Goal: Task Accomplishment & Management: Complete application form

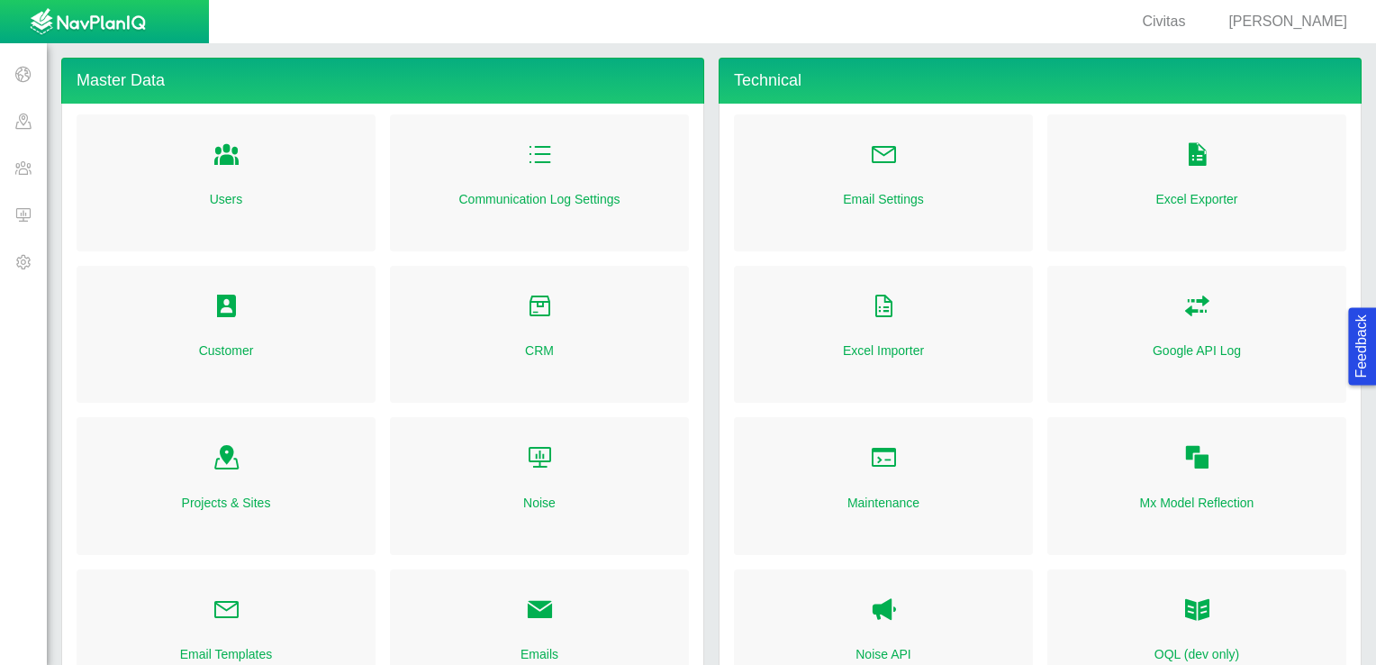
click at [12, 218] on span at bounding box center [23, 214] width 47 height 47
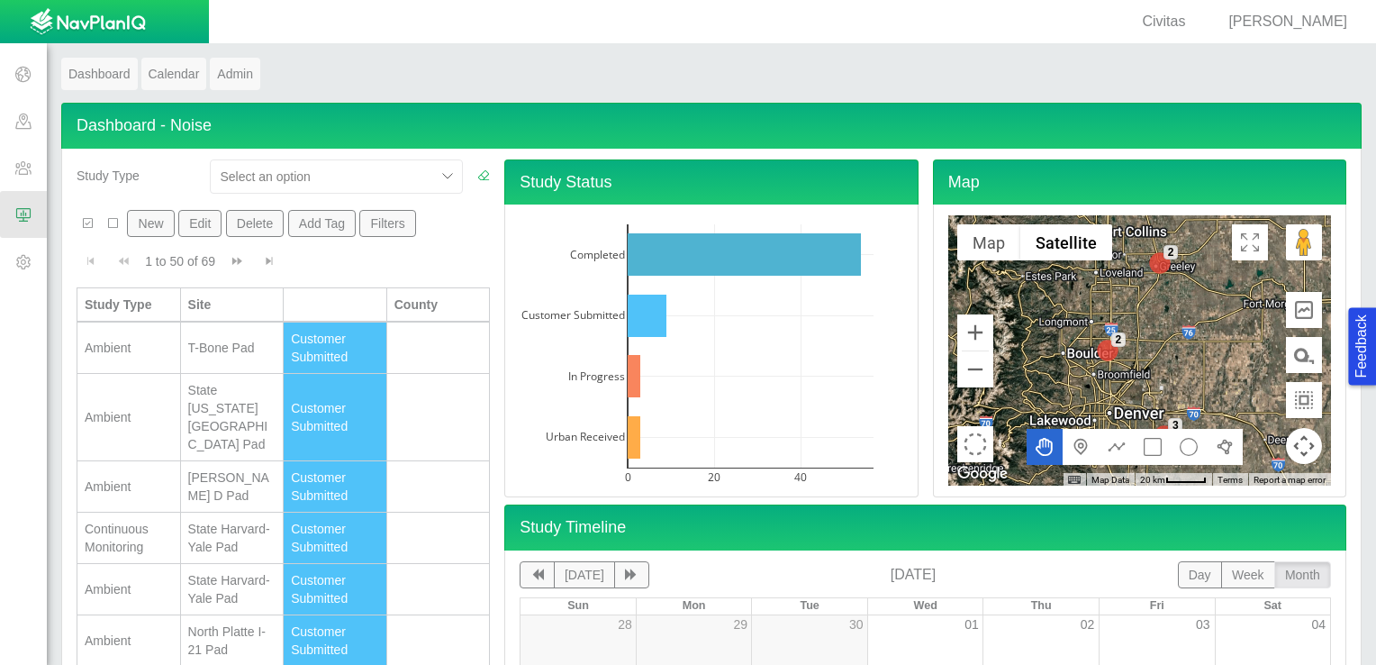
click at [147, 225] on button "New" at bounding box center [150, 223] width 47 height 27
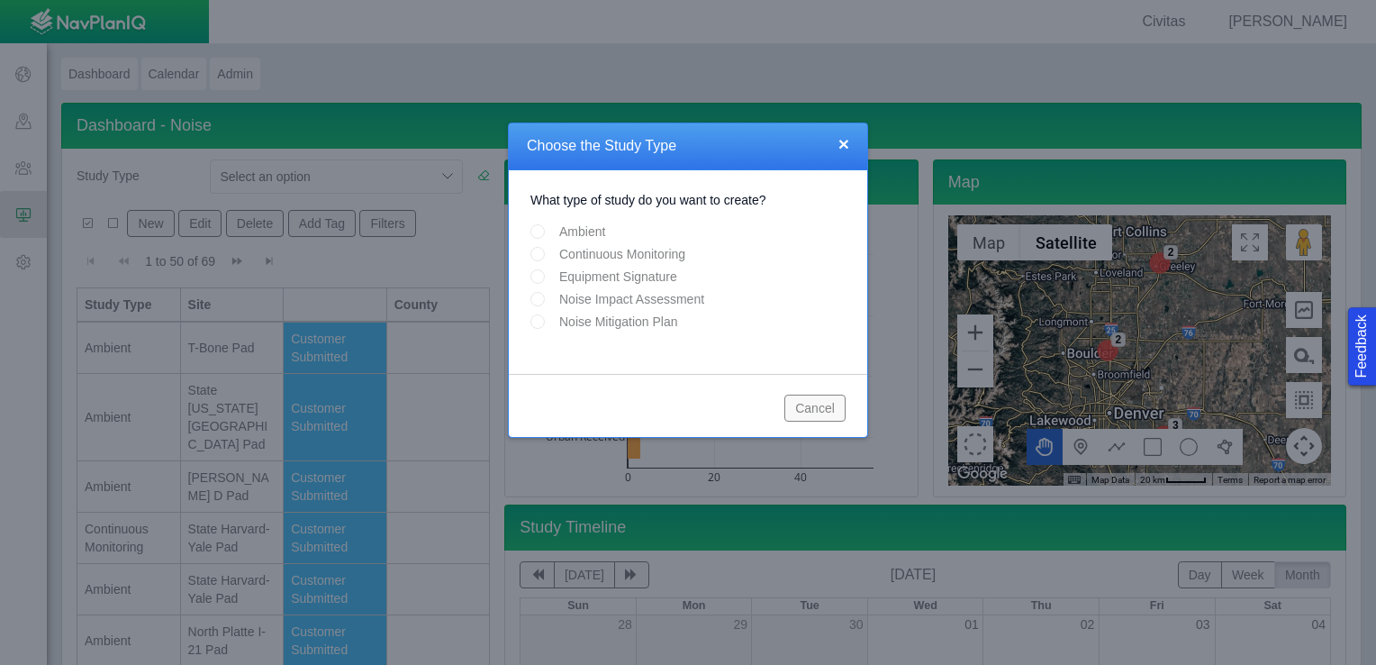
click at [543, 247] on input "Continuous Monitoring" at bounding box center [537, 254] width 14 height 14
radio input "true"
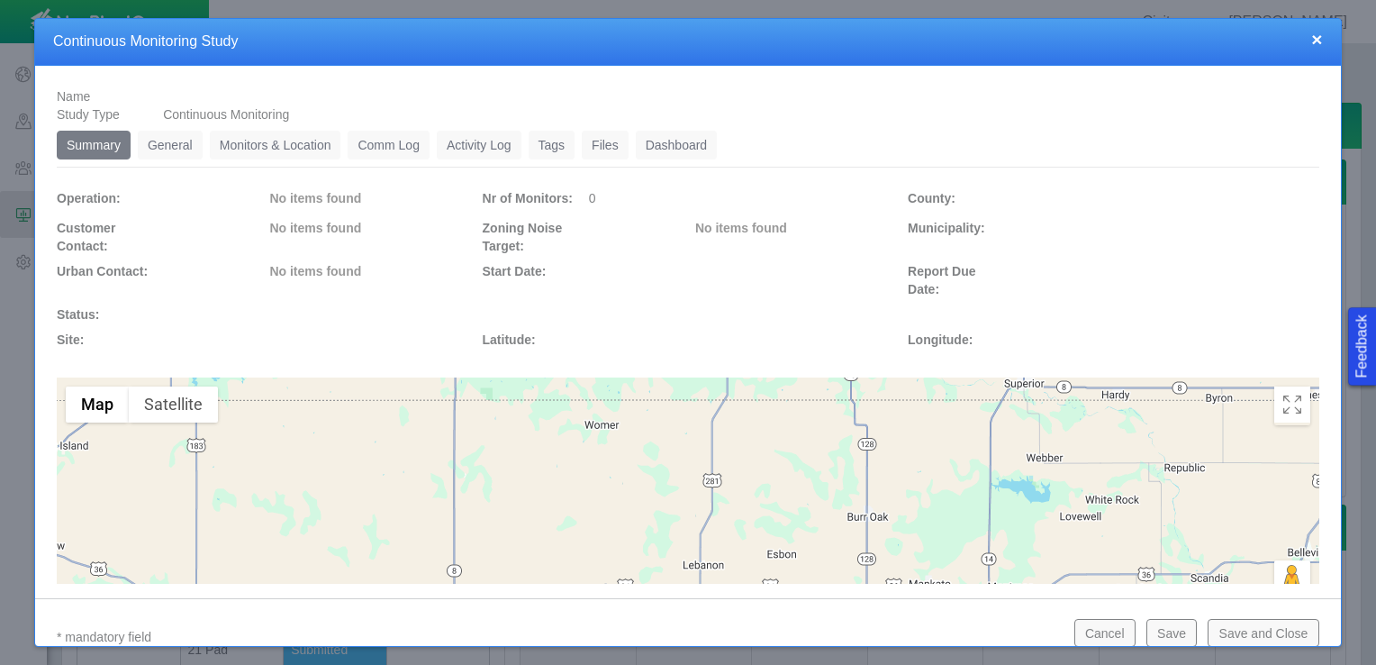
click at [167, 150] on link "General" at bounding box center [170, 145] width 65 height 29
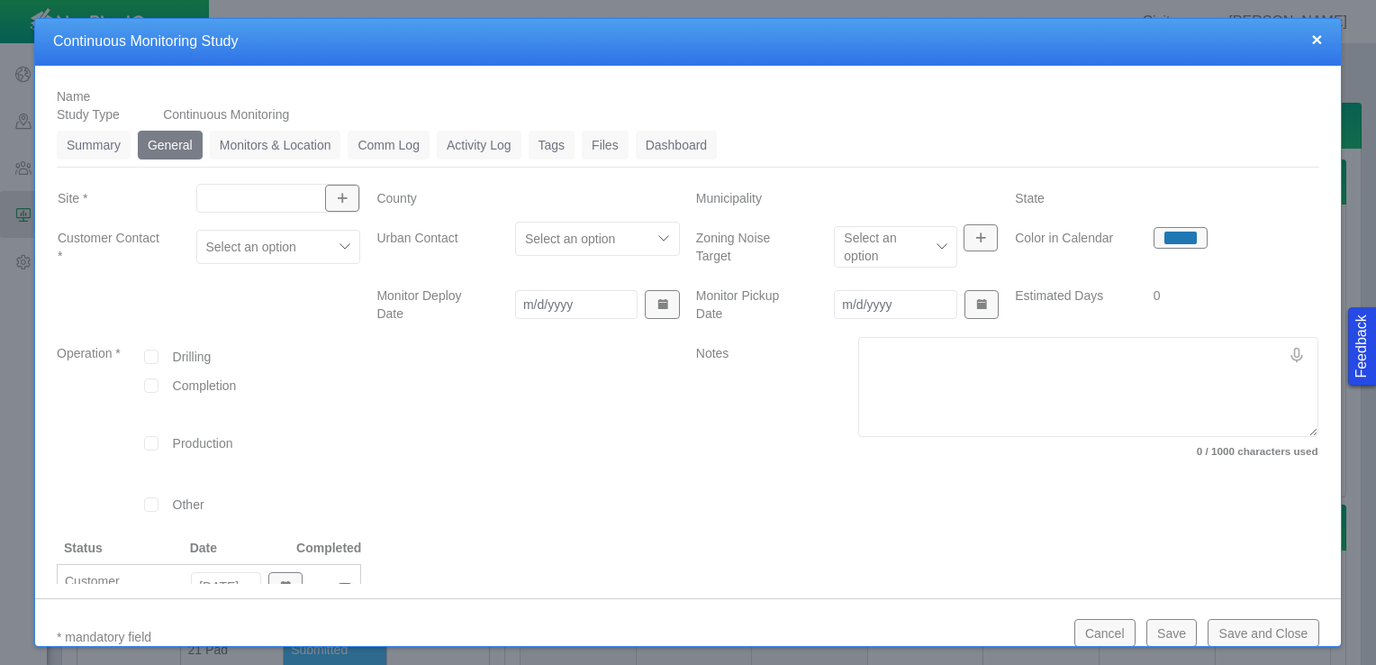
click at [249, 186] on div at bounding box center [278, 198] width 165 height 29
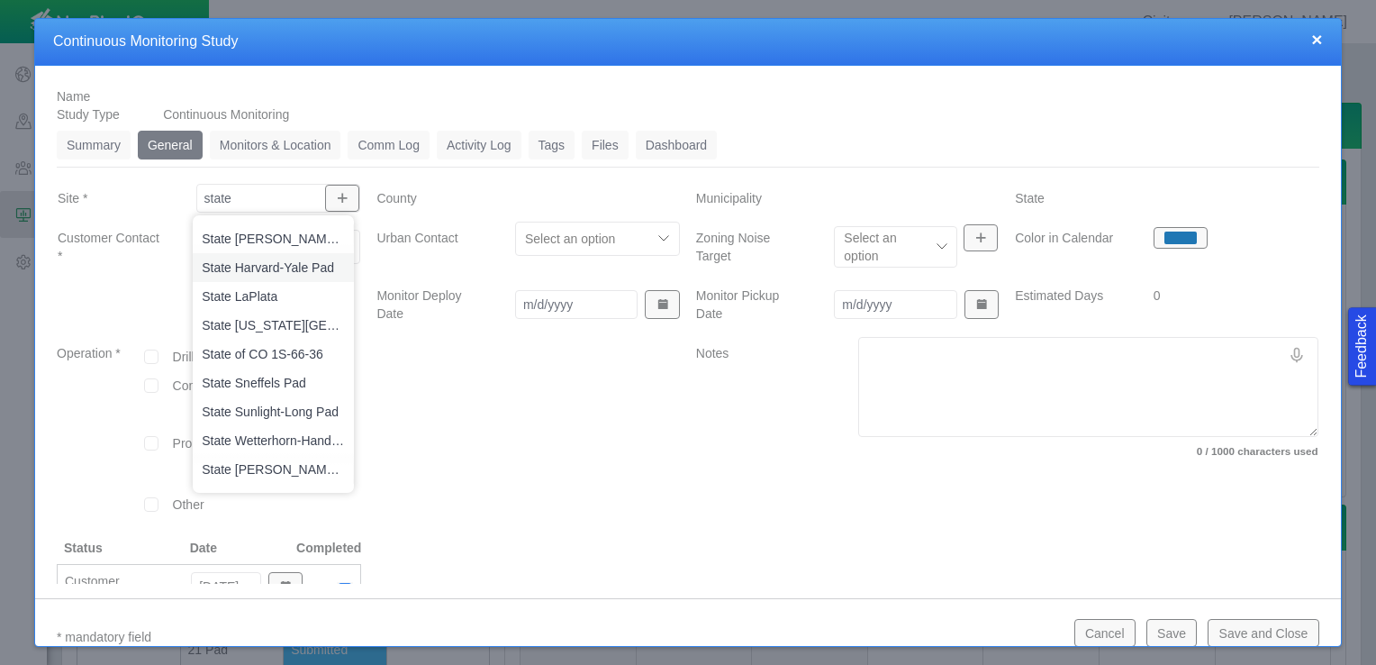
click at [273, 267] on span "State Harvard-Yale Pad" at bounding box center [273, 267] width 143 height 18
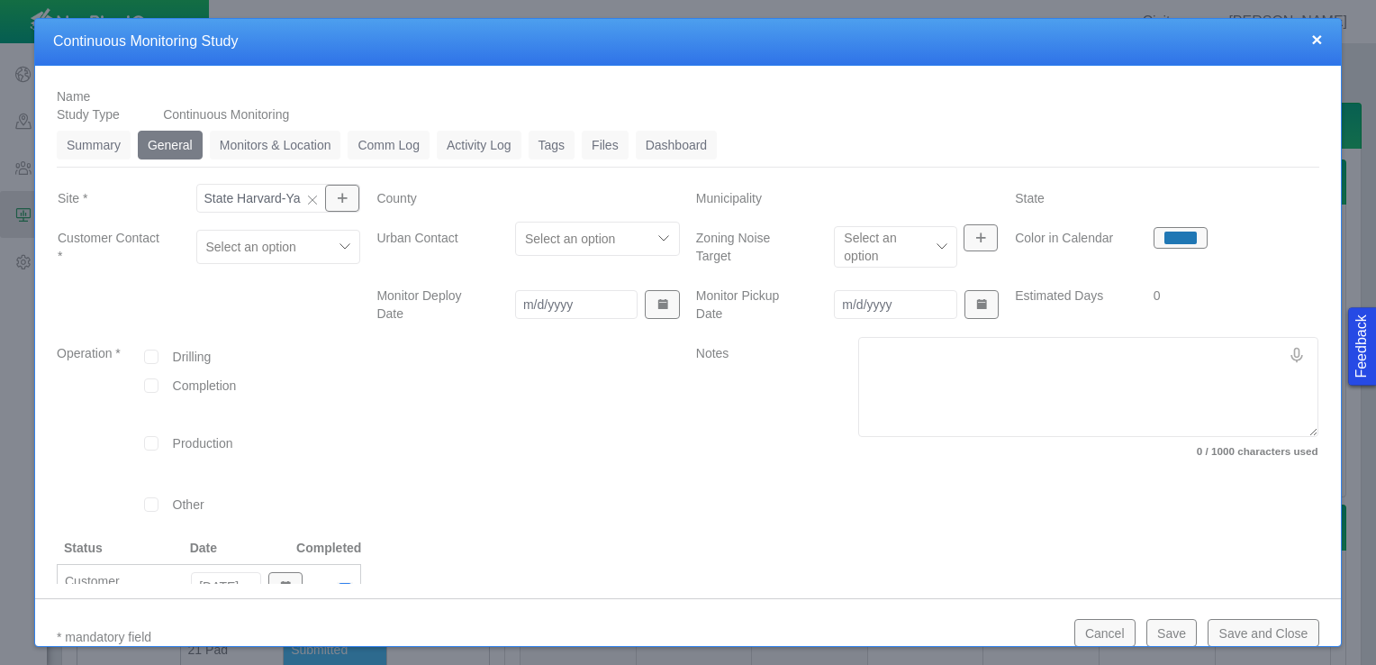
type input "State Harvard-Yale Pad"
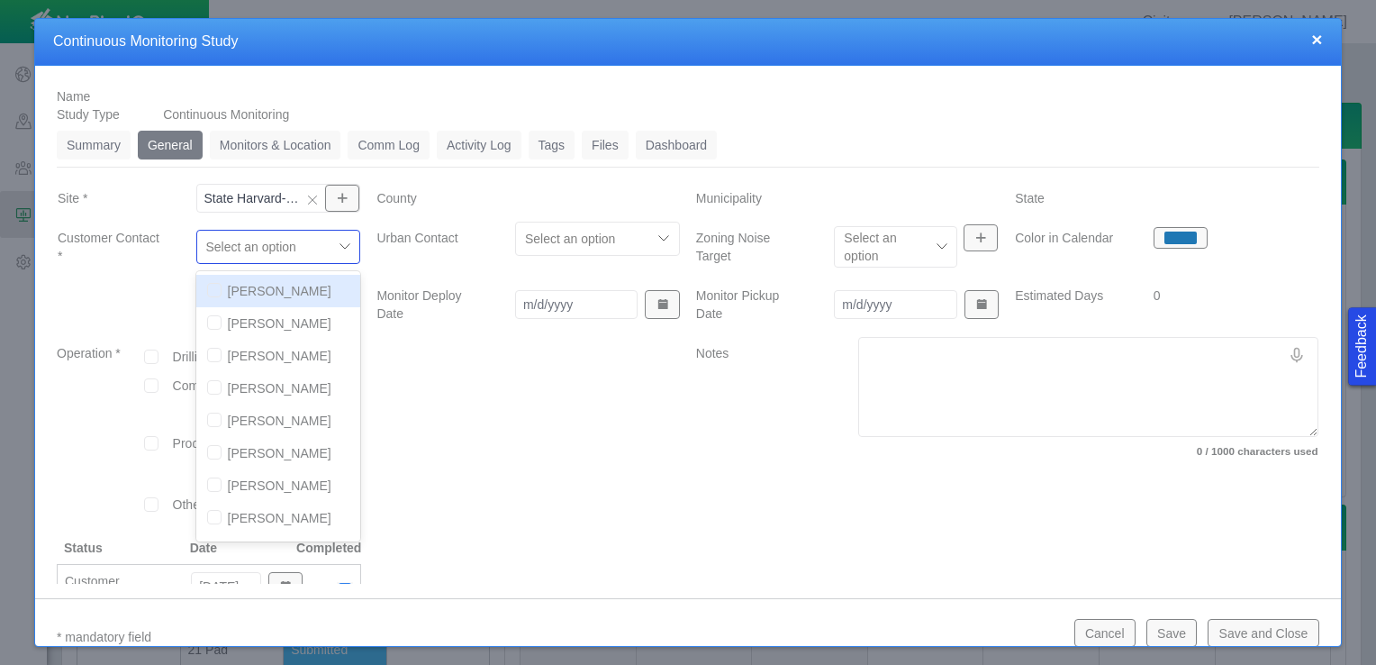
click at [338, 246] on div at bounding box center [345, 246] width 27 height 27
type input "jer"
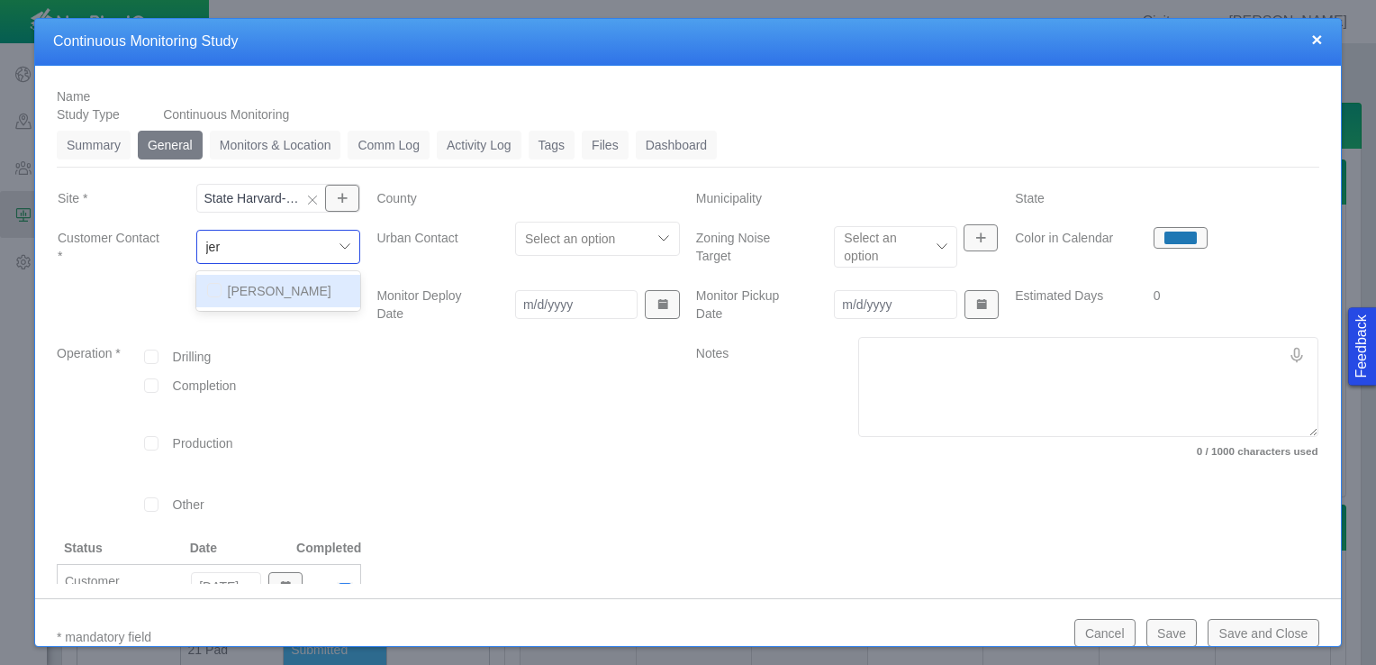
click at [271, 289] on div "[PERSON_NAME]" at bounding box center [278, 291] width 165 height 32
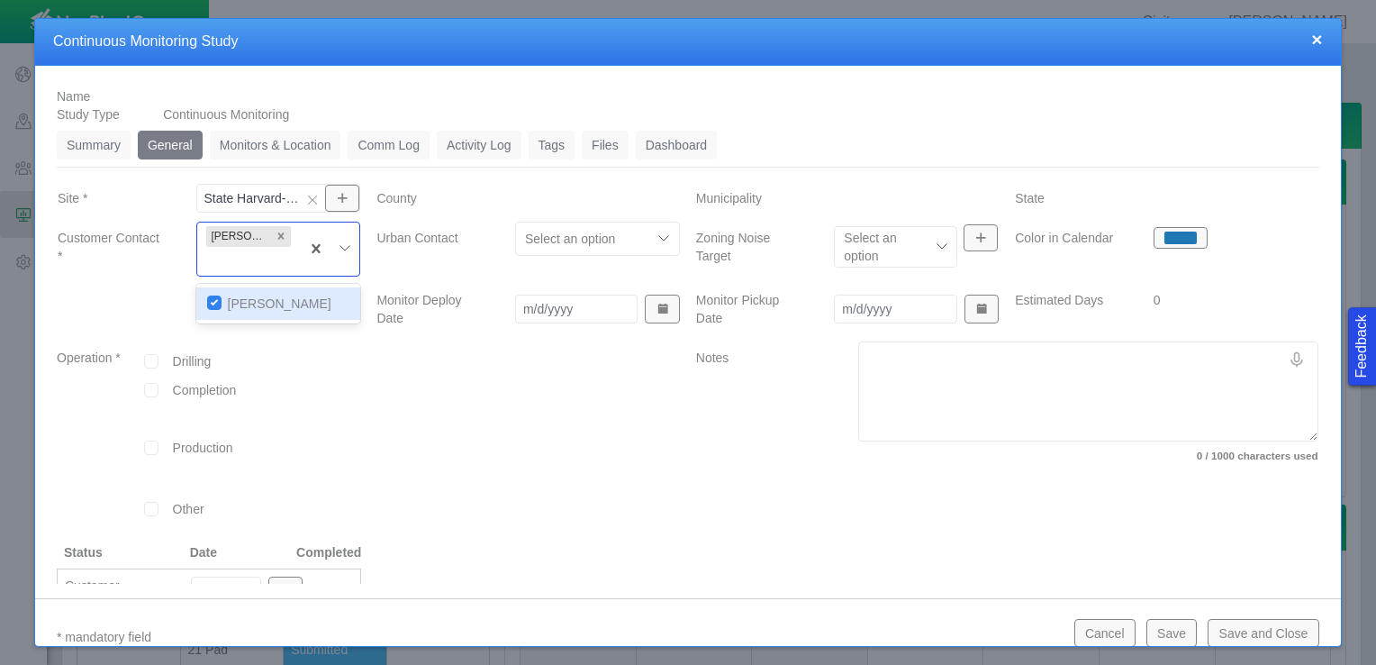
checkbox input "false"
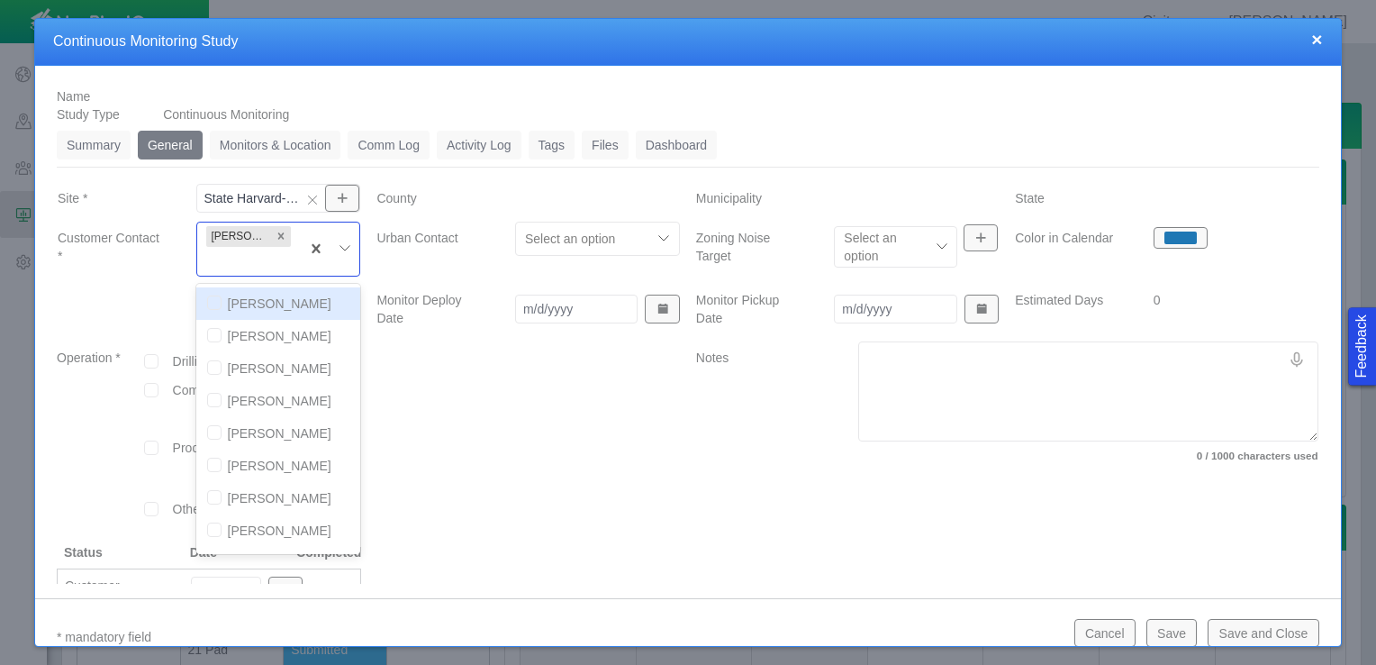
click at [562, 232] on div at bounding box center [584, 239] width 118 height 22
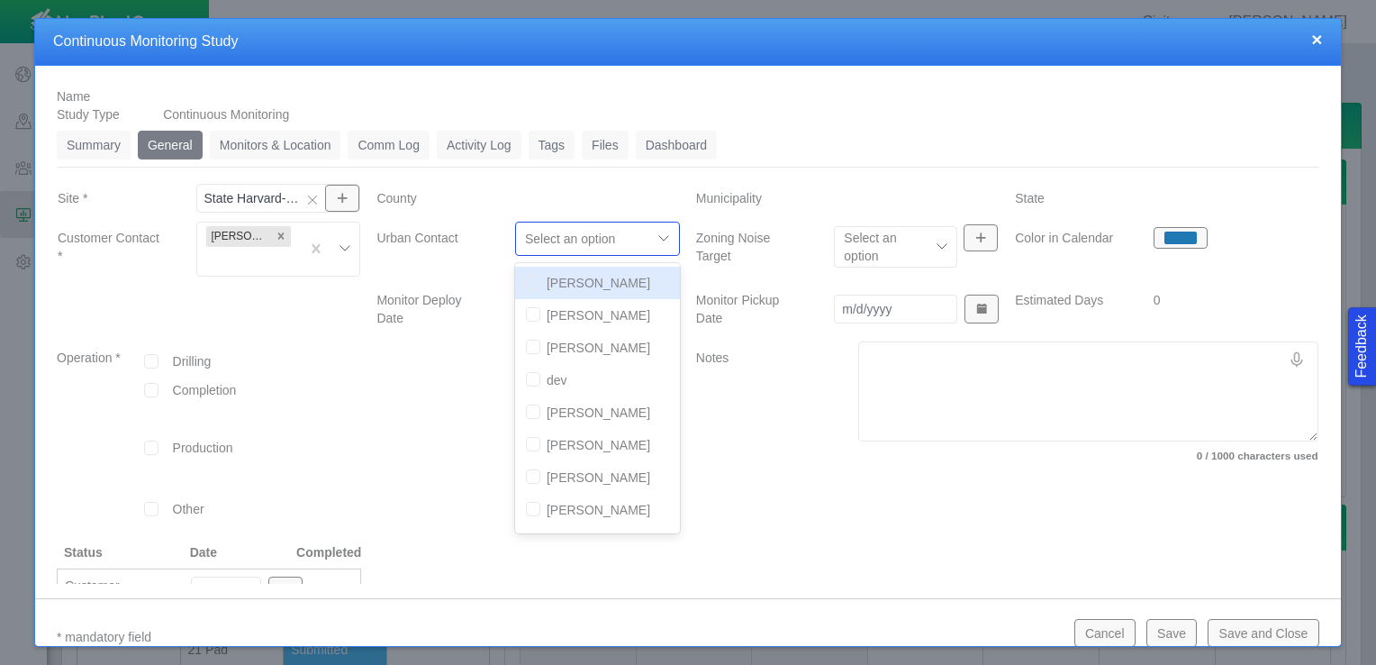
click at [526, 277] on input "checkbox" at bounding box center [533, 282] width 14 height 14
checkbox input "true"
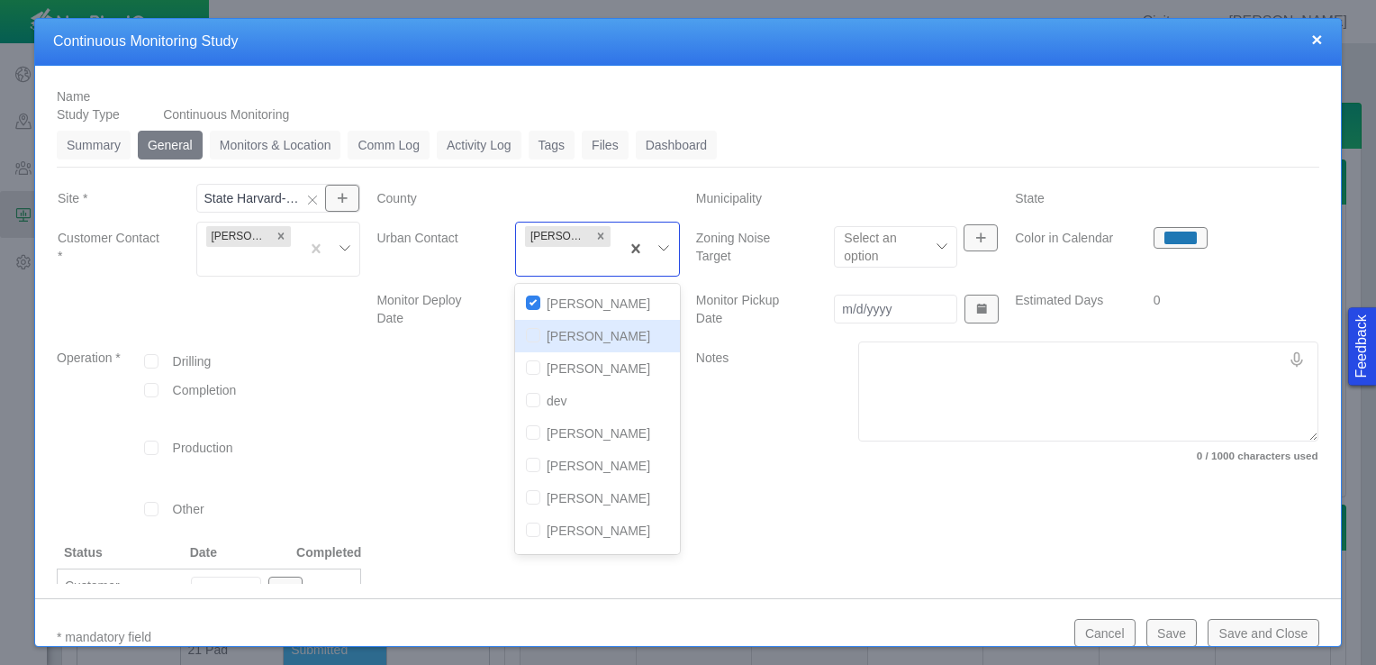
click at [526, 338] on input "checkbox" at bounding box center [533, 335] width 14 height 14
checkbox input "true"
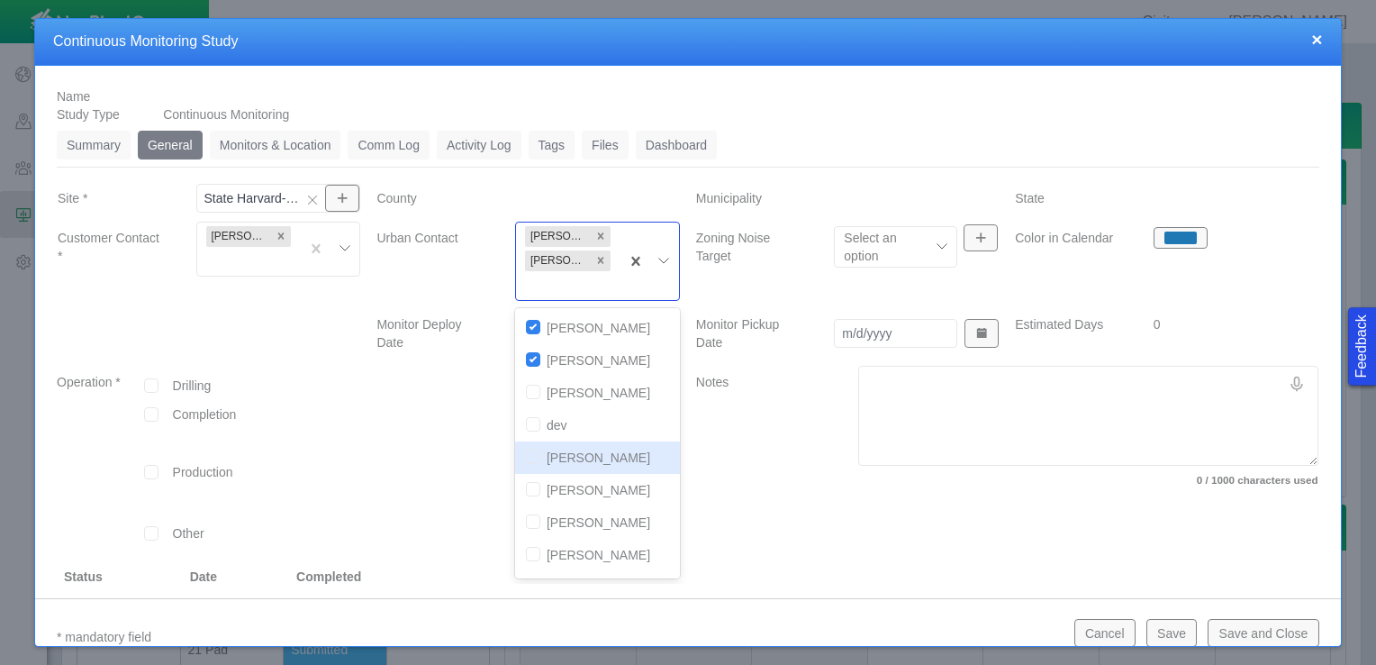
click at [526, 453] on input "checkbox" at bounding box center [533, 456] width 14 height 14
checkbox input "true"
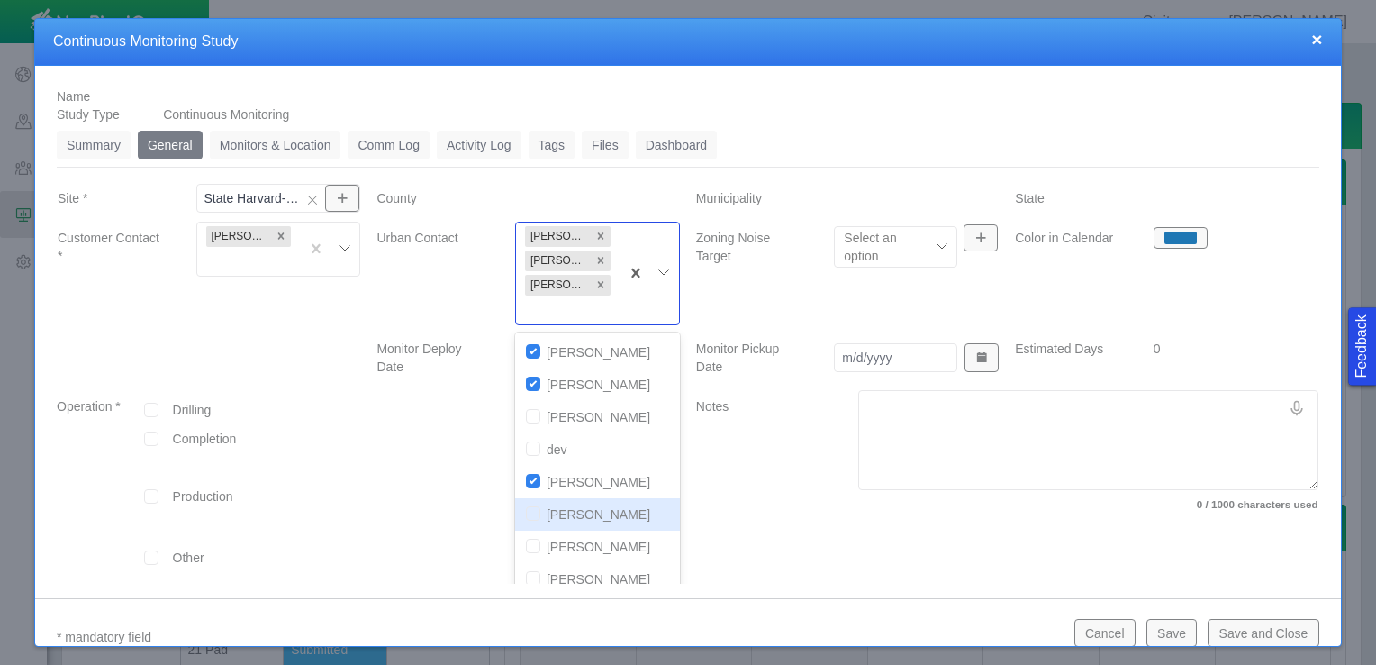
scroll to position [191, 0]
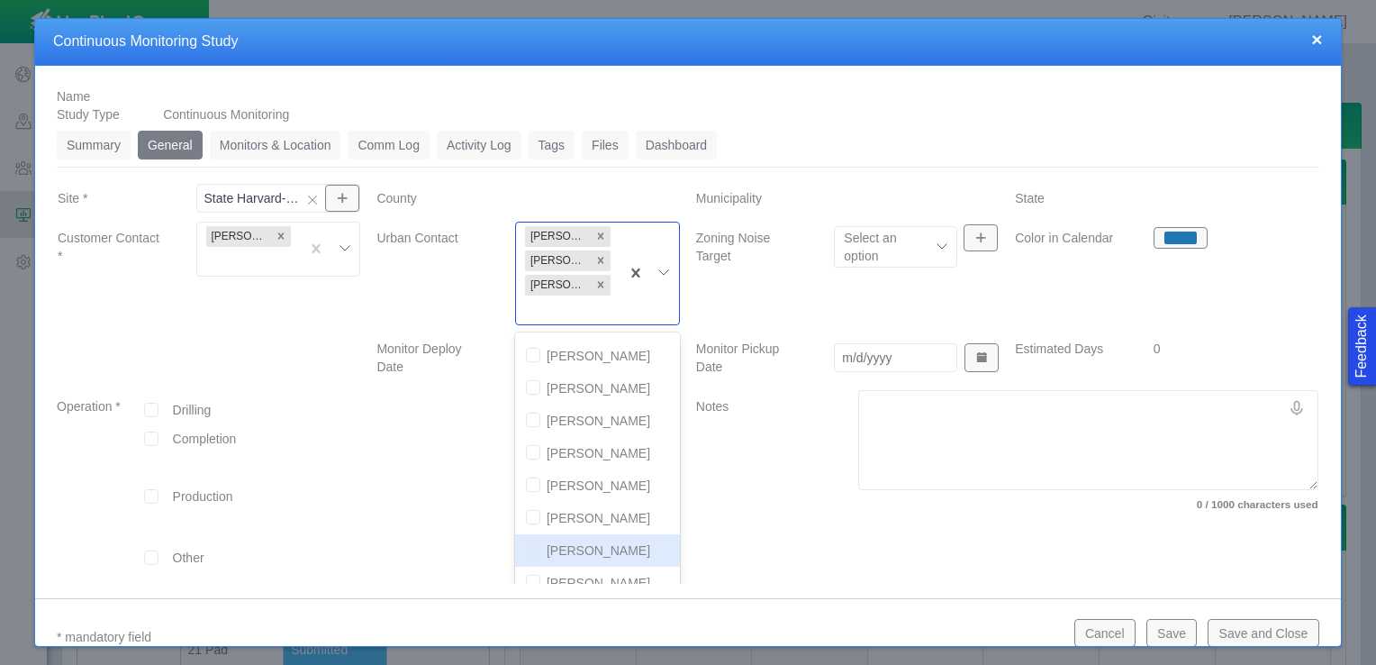
click at [435, 464] on div at bounding box center [527, 491] width 319 height 202
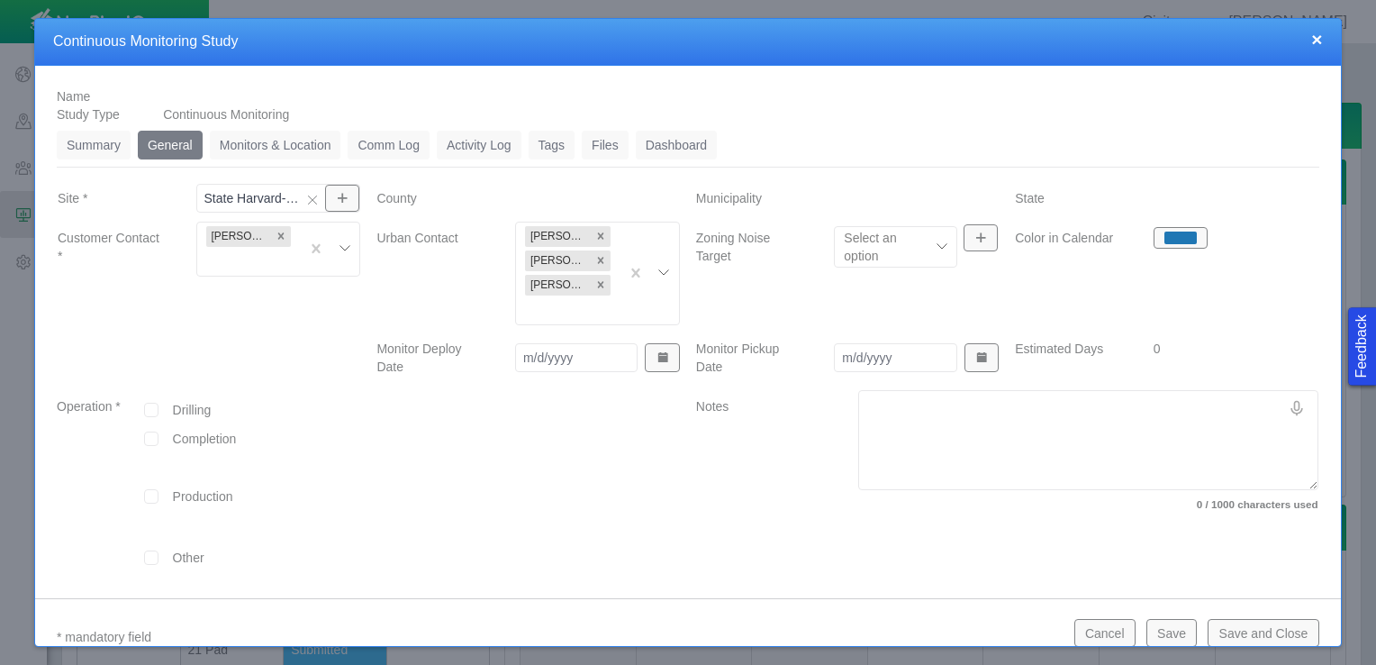
click at [558, 357] on input "Monitor Deploy Date" at bounding box center [576, 357] width 123 height 29
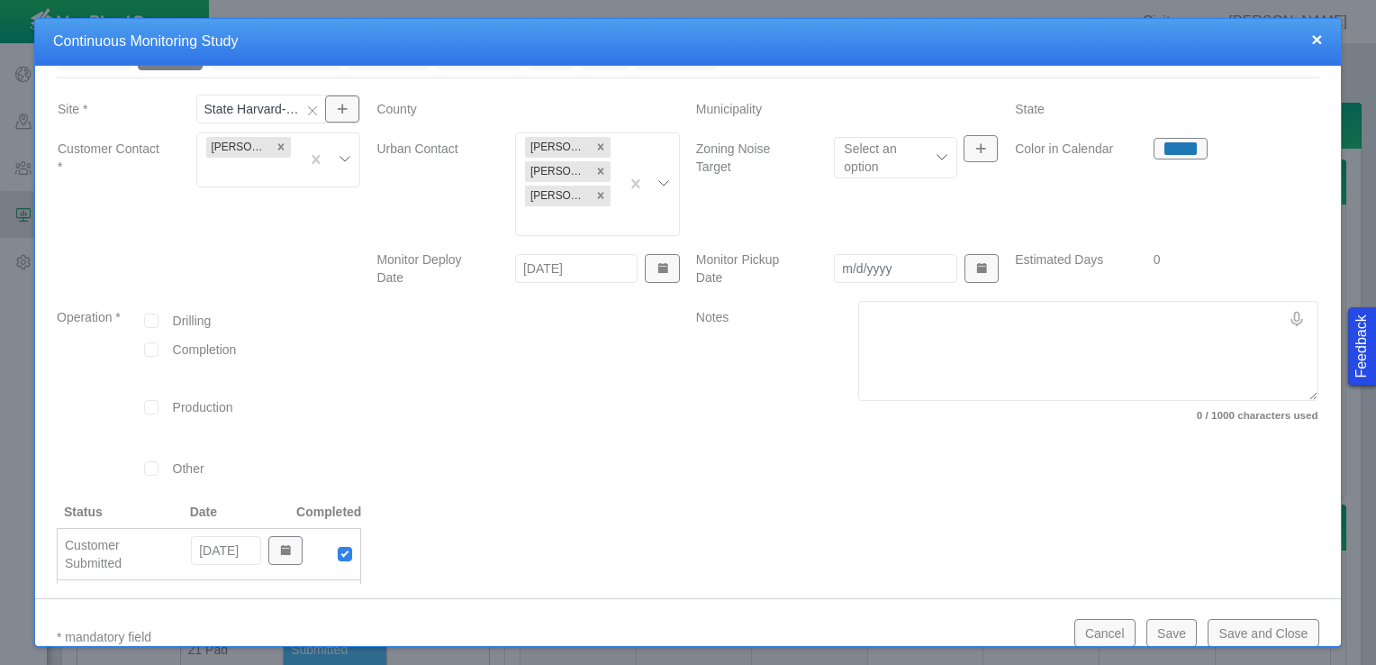
scroll to position [90, 0]
type input "[DATE]"
click at [147, 322] on input "checkbox" at bounding box center [151, 320] width 14 height 14
checkbox input "true"
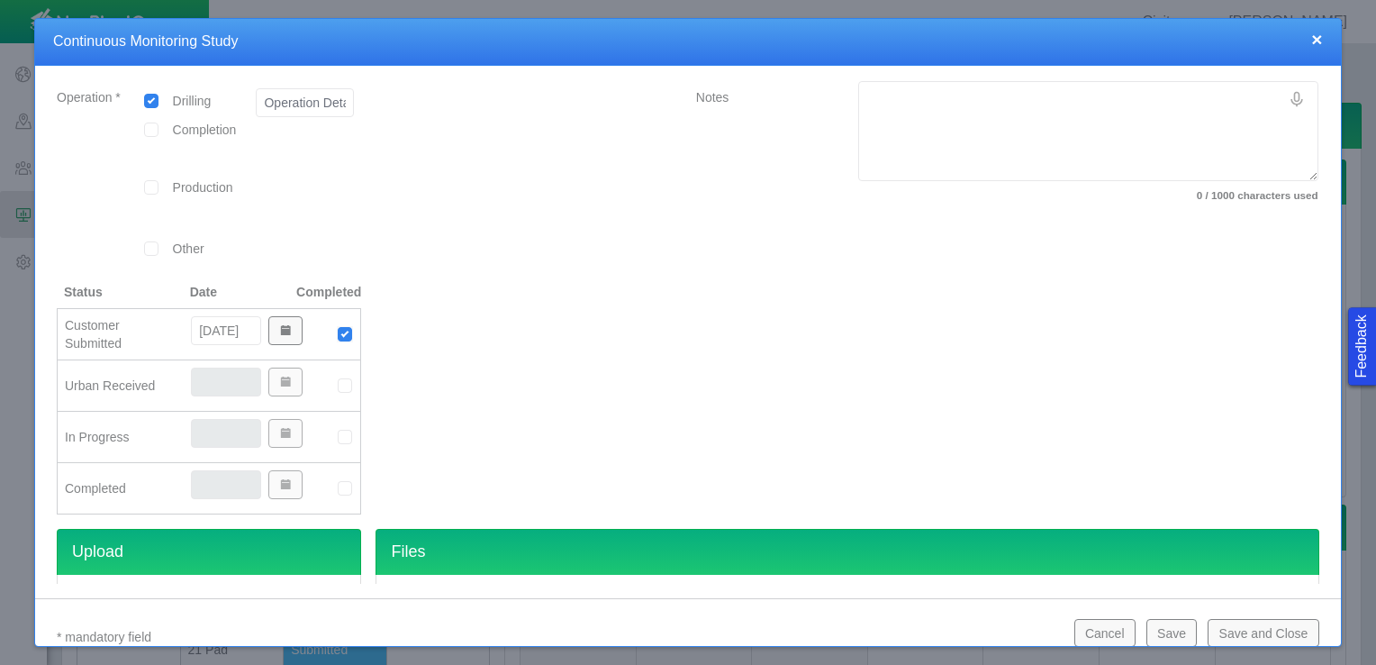
click at [337, 383] on img at bounding box center [345, 385] width 16 height 16
type input "[DATE]"
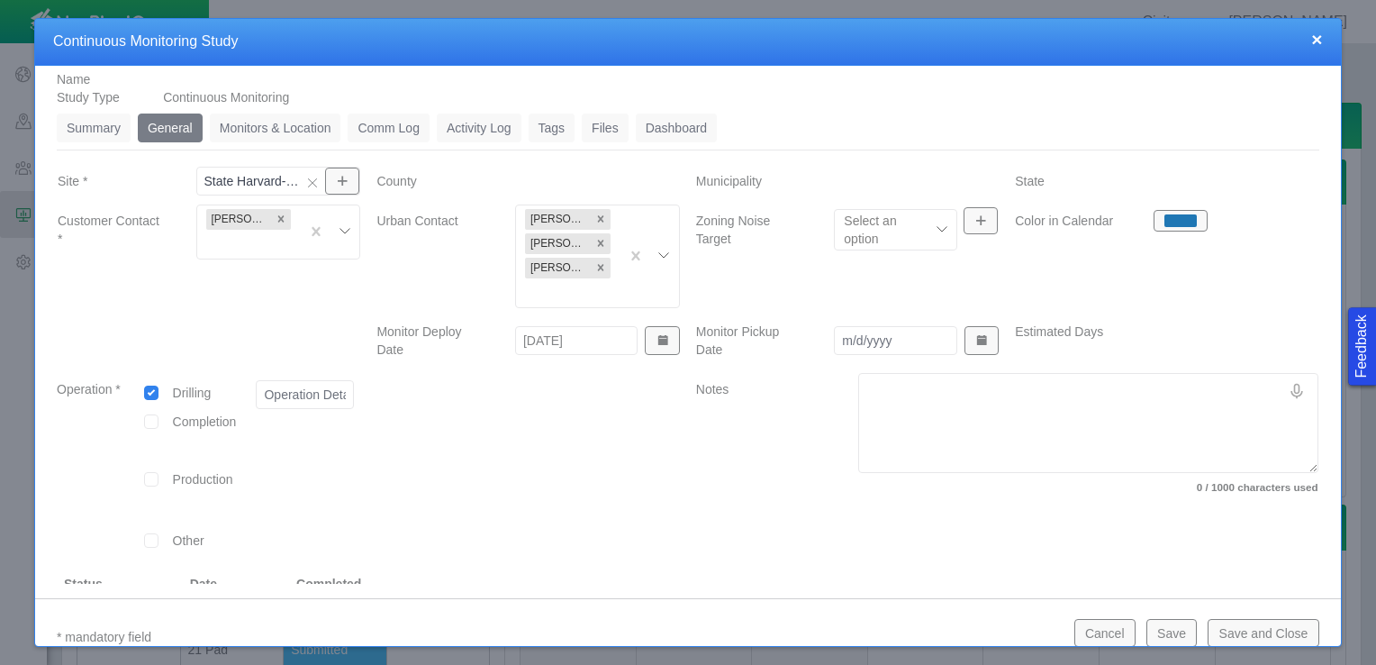
scroll to position [0, 0]
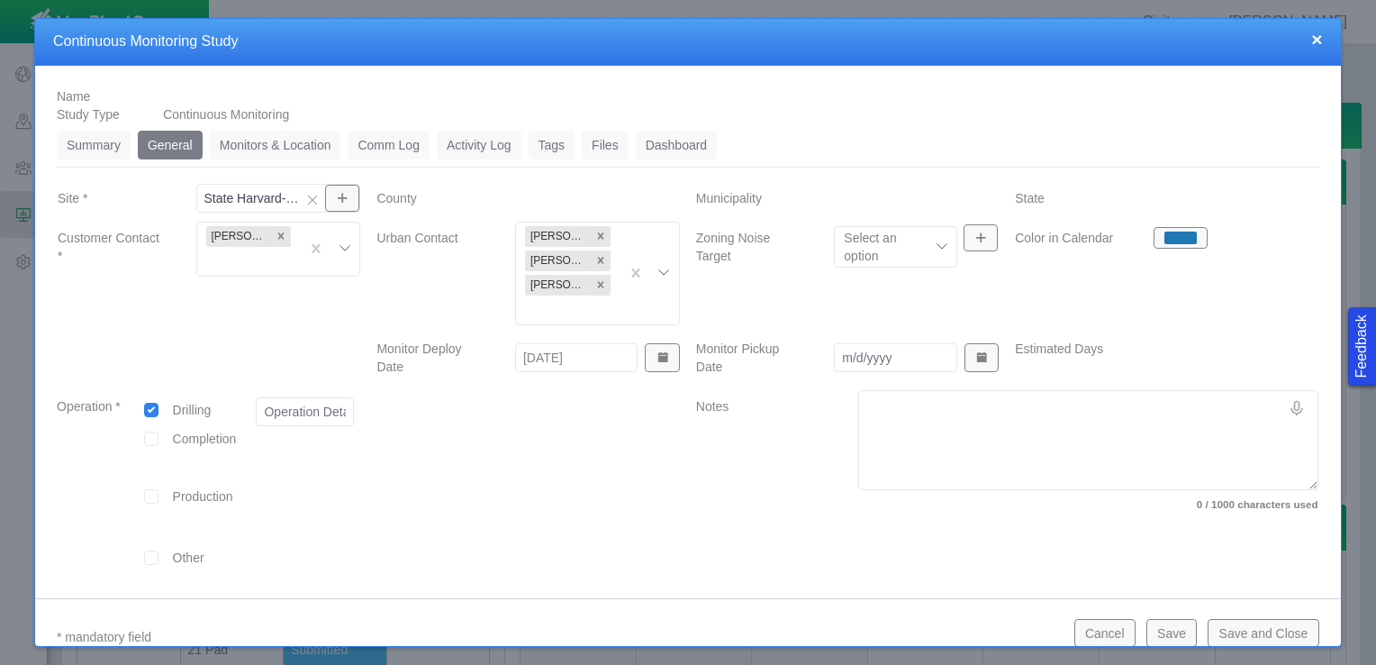
click at [292, 143] on link "Monitors & Location" at bounding box center [275, 145] width 131 height 29
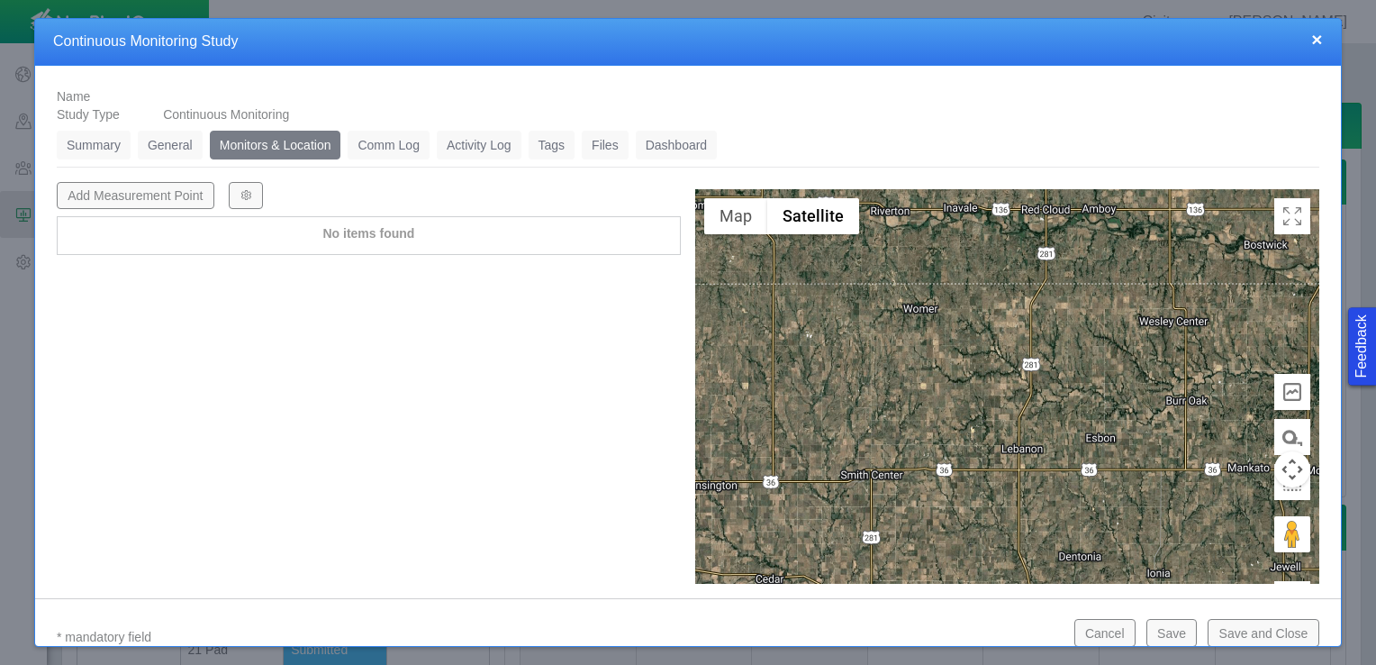
click at [195, 194] on button "Add Measurement Point" at bounding box center [136, 195] width 158 height 27
type textarea "x"
select select "CostumerReview"
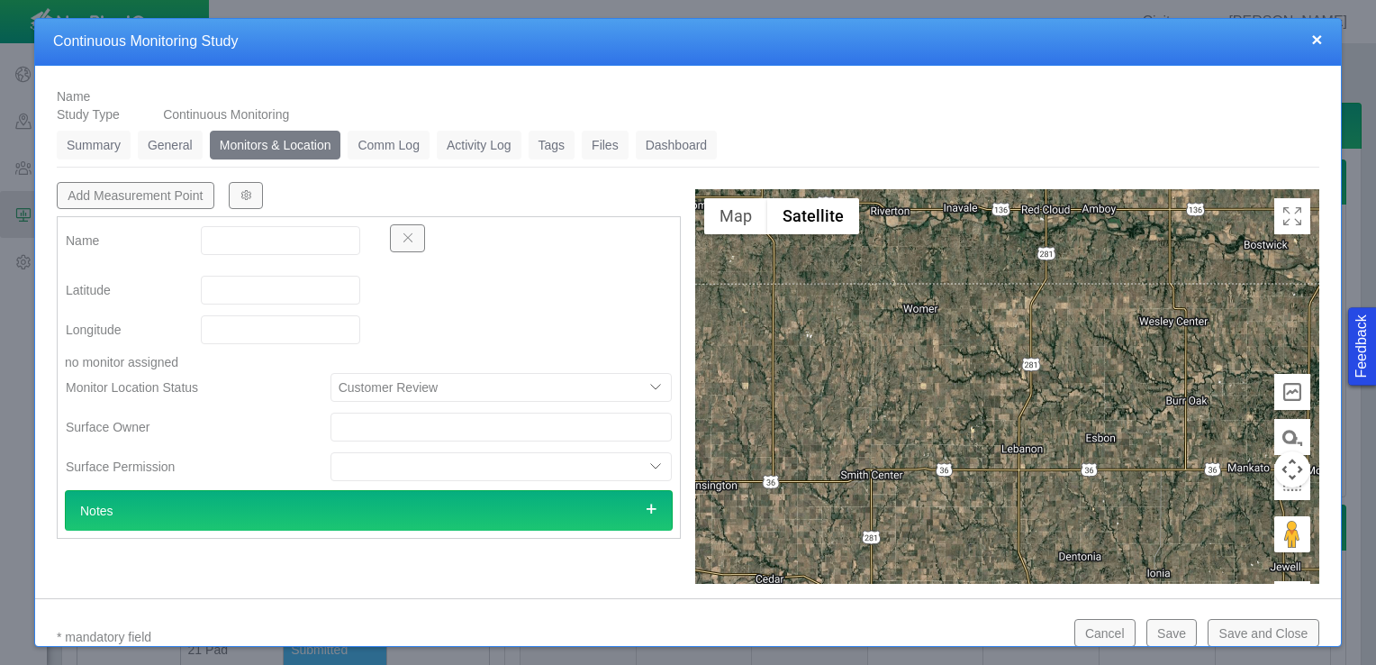
click at [297, 244] on input "Name" at bounding box center [281, 240] width 160 height 29
type input "MP1"
click at [277, 286] on input "Latitude" at bounding box center [281, 290] width 160 height 29
paste input "39.623972"
type input "39.62397200"
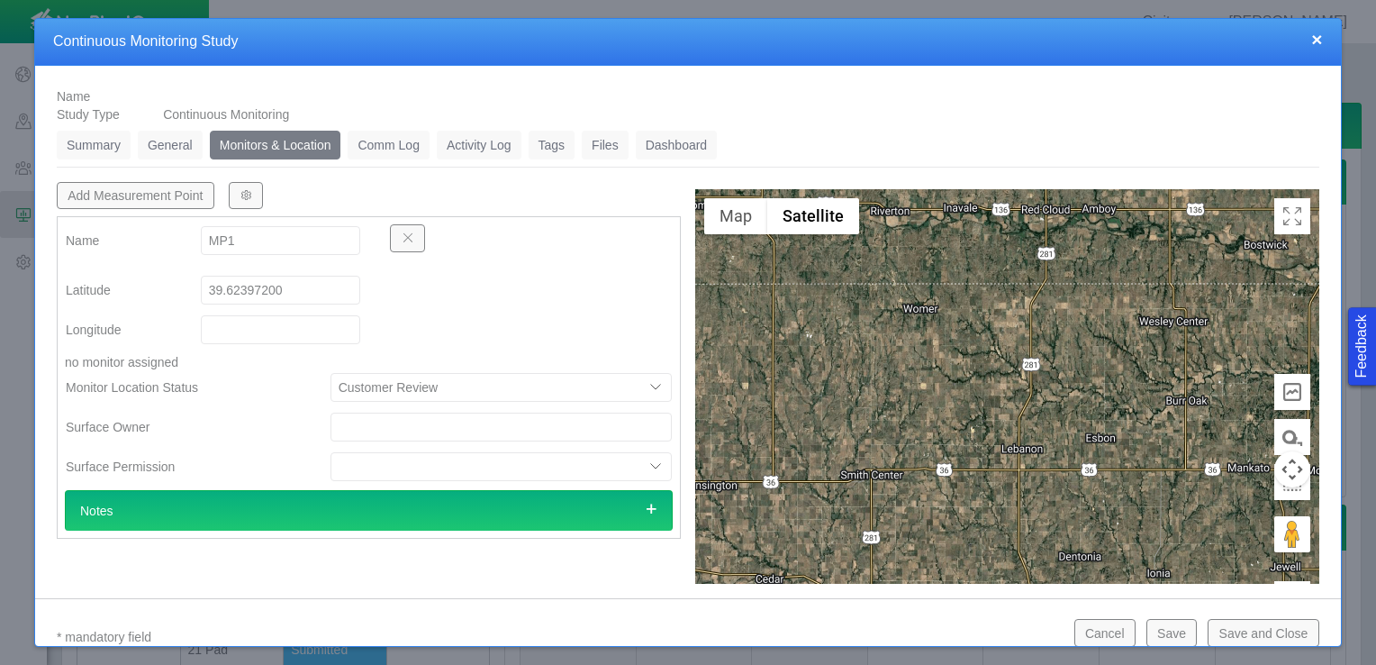
click at [313, 333] on input "Longitude" at bounding box center [281, 329] width 160 height 29
paste input "104.572806"
type input "-104.57280600"
click at [418, 387] on select "Customer Review Suggest other location Approved" at bounding box center [501, 387] width 341 height 29
click at [496, 345] on div "[GEOGRAPHIC_DATA] no monitor assigned Monitor Location Status Customer Review S…" at bounding box center [369, 382] width 622 height 216
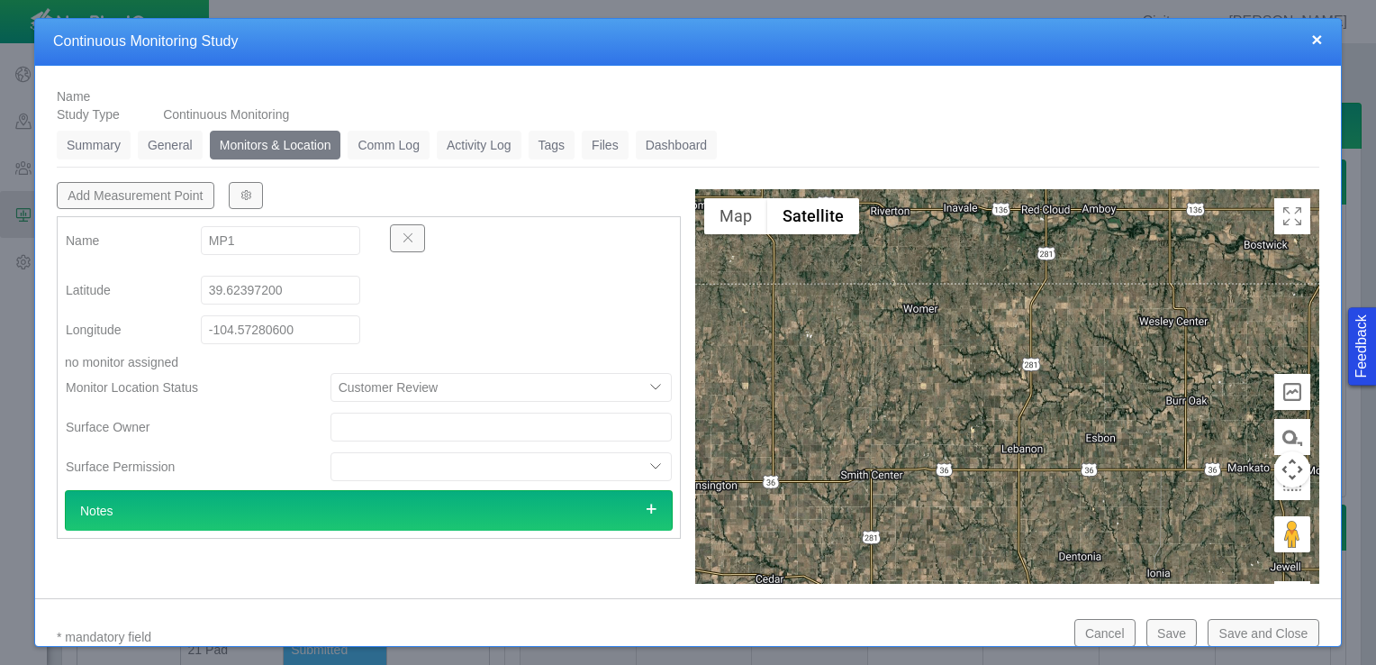
scroll to position [79, 0]
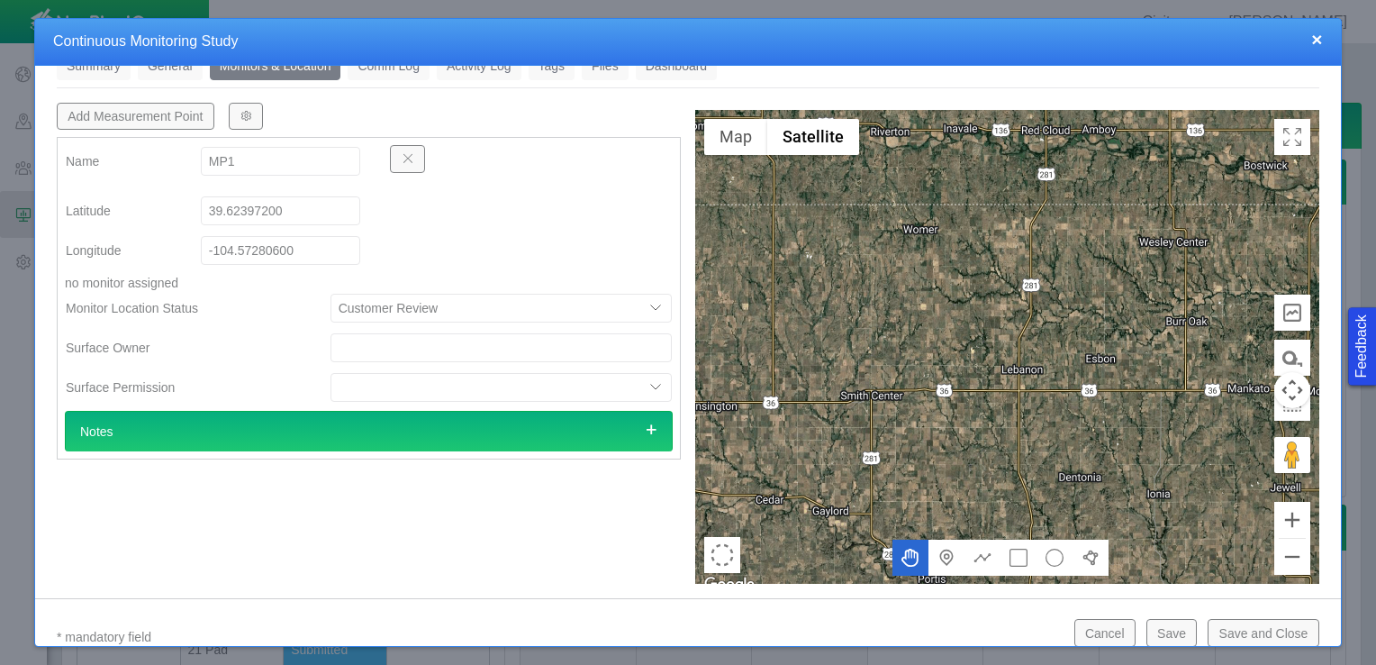
click at [92, 122] on button "Add Measurement Point" at bounding box center [136, 116] width 158 height 27
type textarea "x"
select select "CostumerReview"
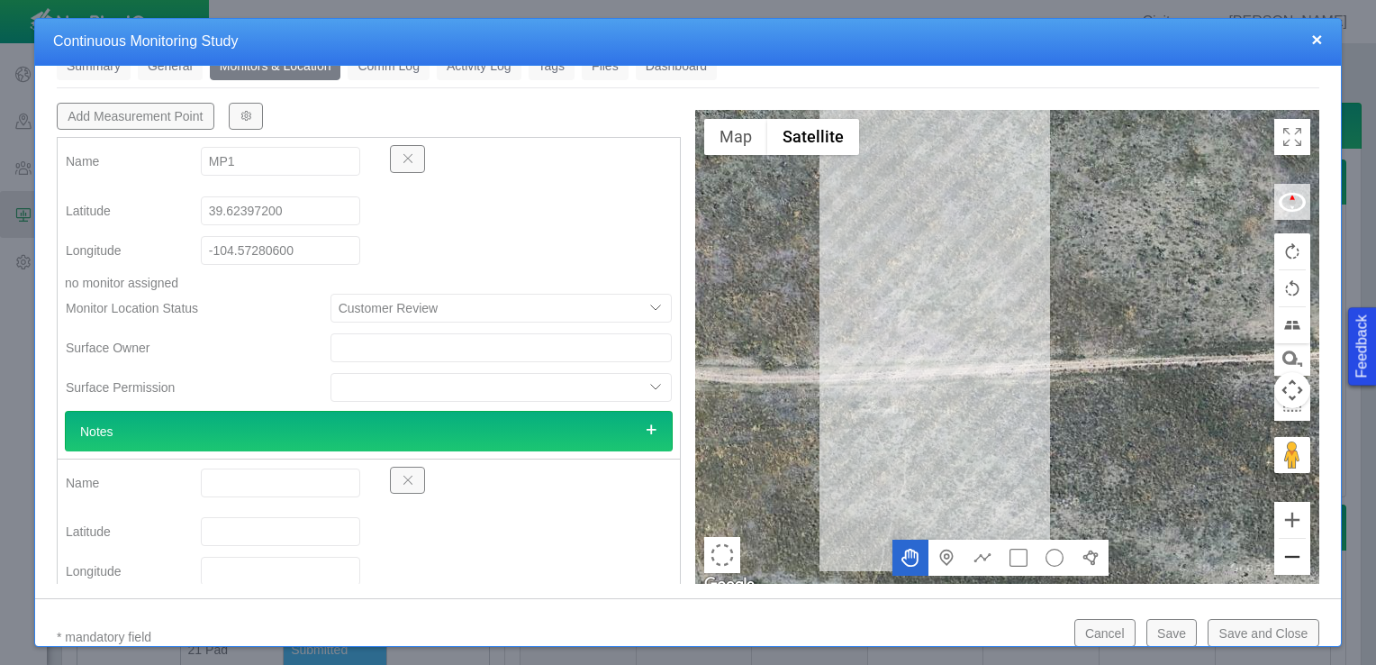
click at [1274, 553] on button "Zoom out" at bounding box center [1292, 557] width 36 height 36
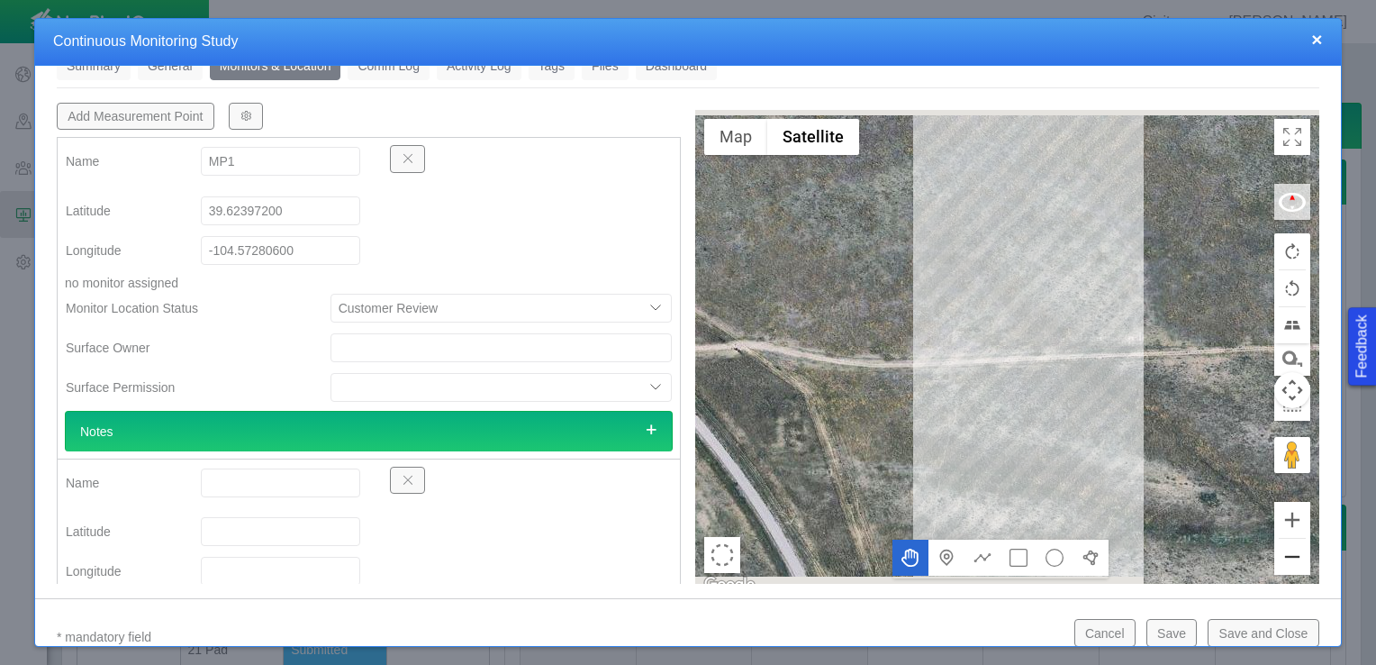
click at [1274, 553] on button "Zoom out" at bounding box center [1292, 557] width 36 height 36
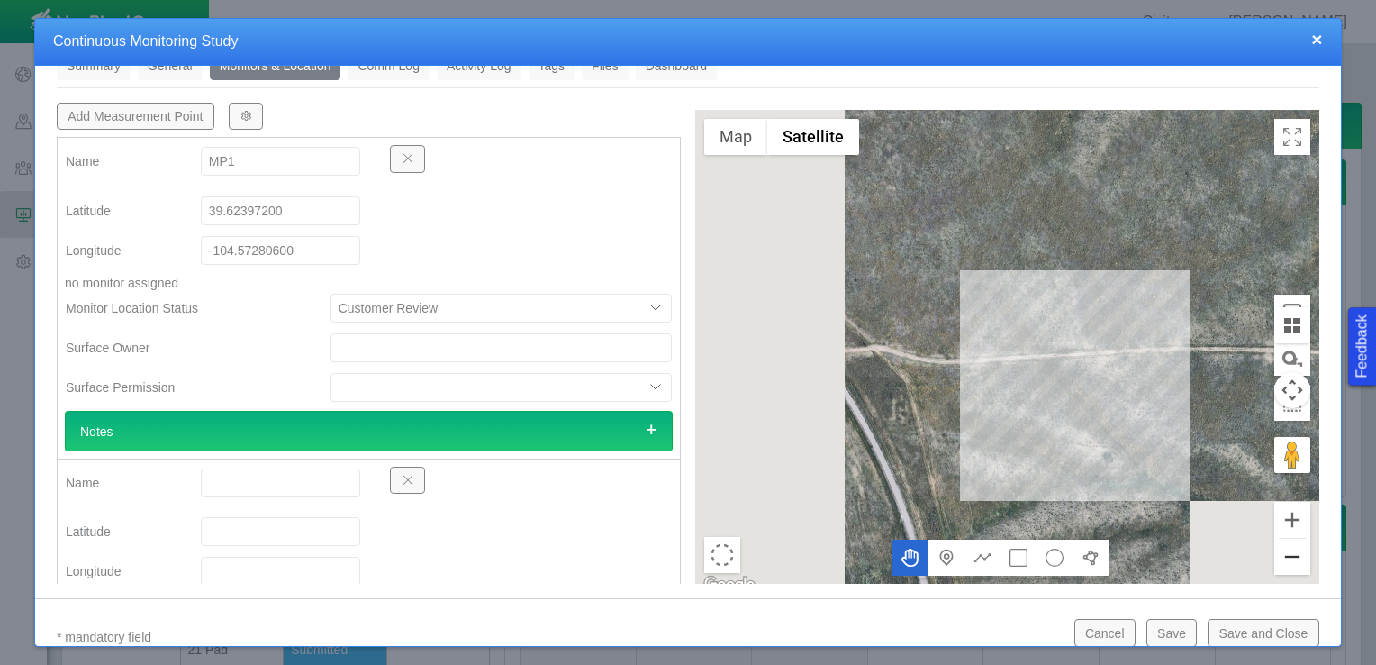
click at [1274, 553] on button "Zoom out" at bounding box center [1292, 557] width 36 height 36
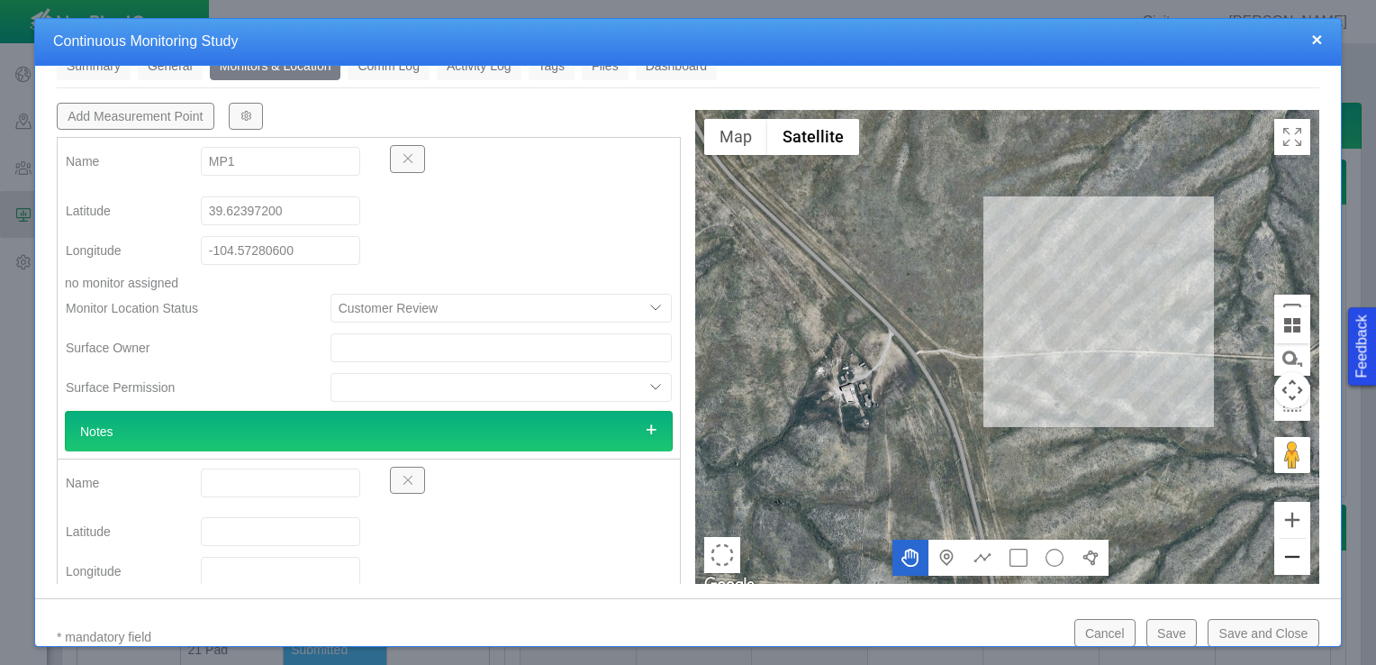
click at [1274, 553] on button "Zoom out" at bounding box center [1292, 557] width 36 height 36
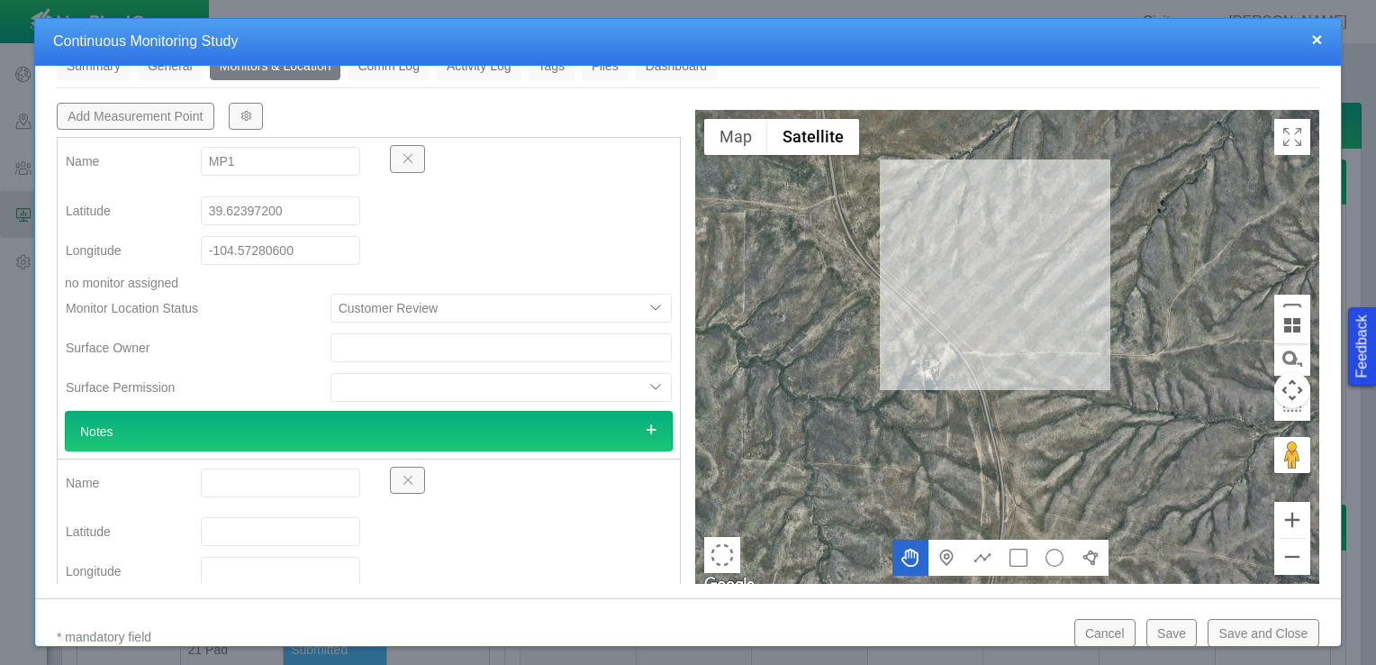
click at [266, 485] on input "Name" at bounding box center [281, 482] width 160 height 29
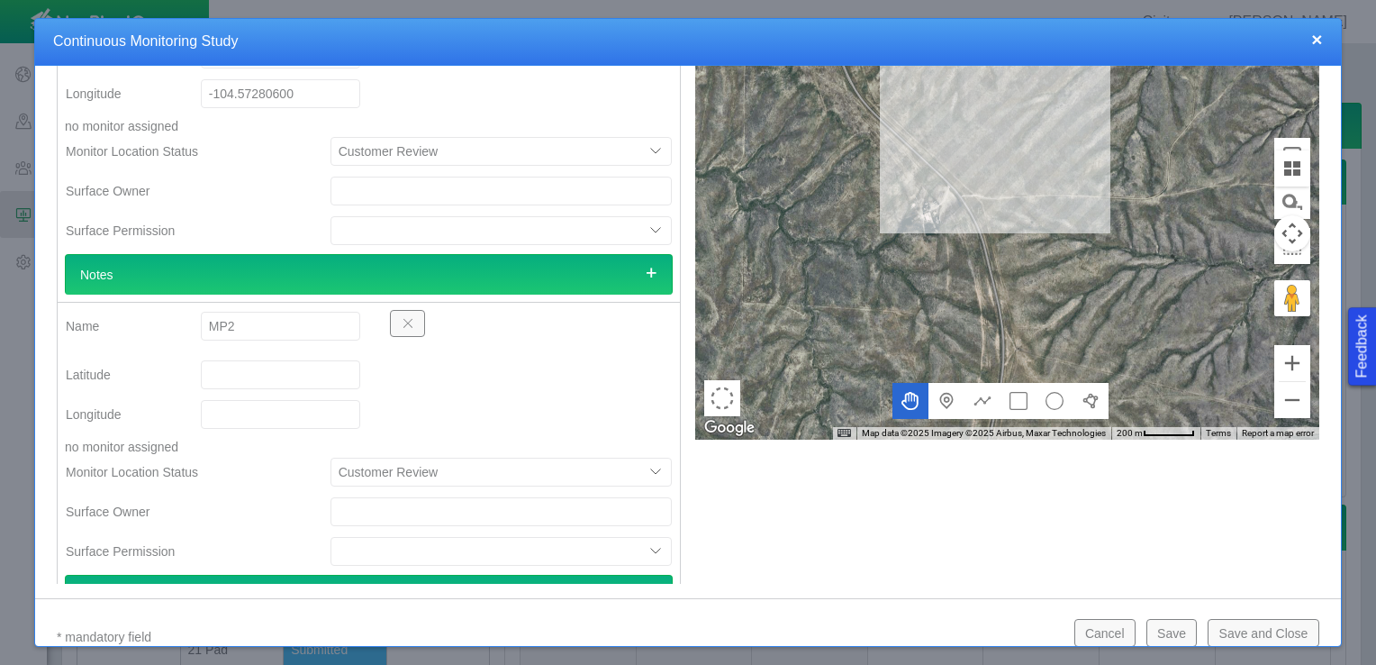
type input "MP2"
click at [266, 367] on input "Latitude" at bounding box center [281, 374] width 160 height 29
paste input "39.637217"
type input "39.63721700"
click at [287, 413] on input "Longitude" at bounding box center [281, 414] width 160 height 29
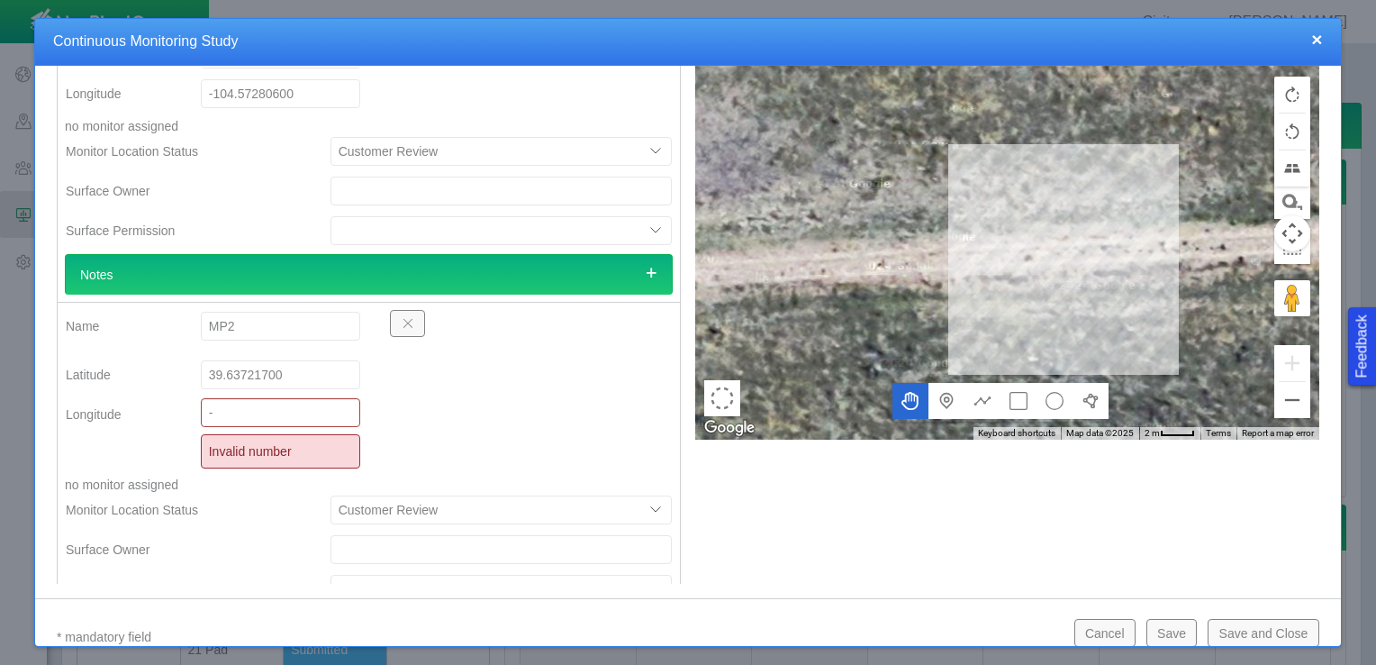
paste input "104.581786"
type input "-104.58178600"
click at [519, 406] on div "[GEOGRAPHIC_DATA] Invalid number no monitor assigned Monitor Location Status Cu…" at bounding box center [369, 485] width 622 height 254
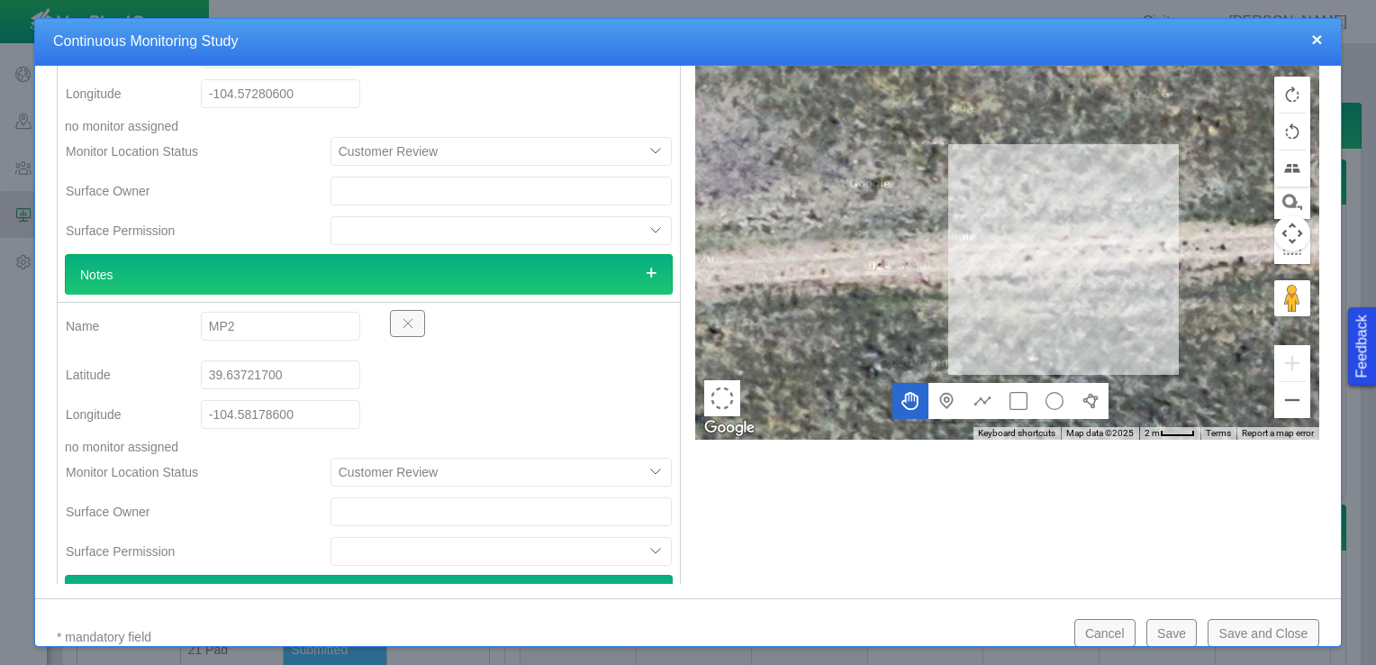
scroll to position [0, 0]
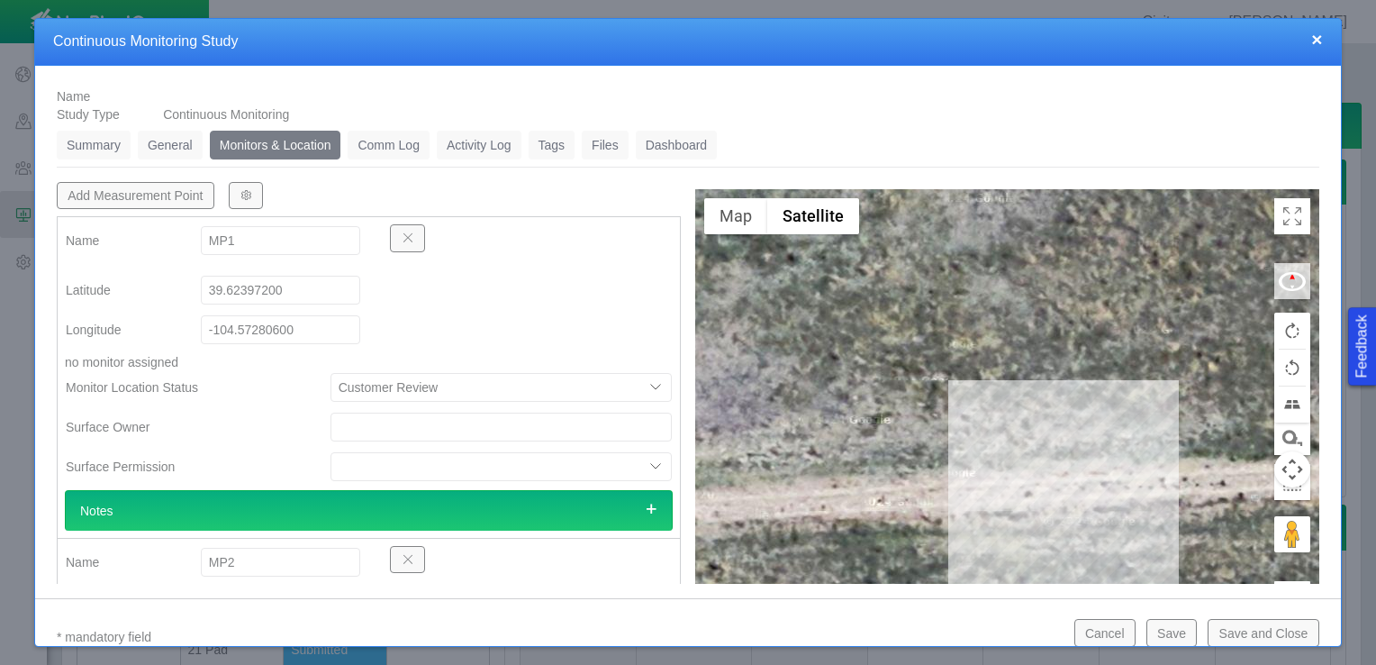
click at [133, 195] on button "Add Measurement Point" at bounding box center [136, 195] width 158 height 27
type textarea "x"
select select "CostumerReview"
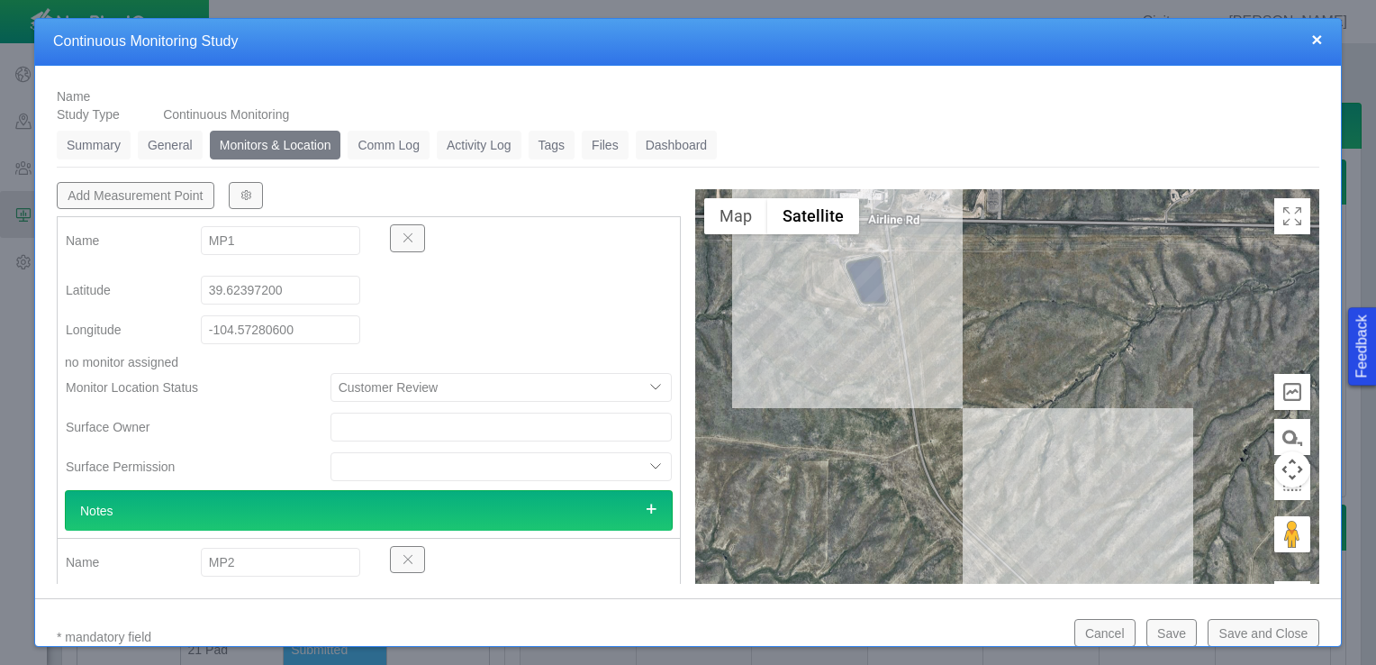
drag, startPoint x: 1178, startPoint y: 459, endPoint x: 1090, endPoint y: 331, distance: 156.1
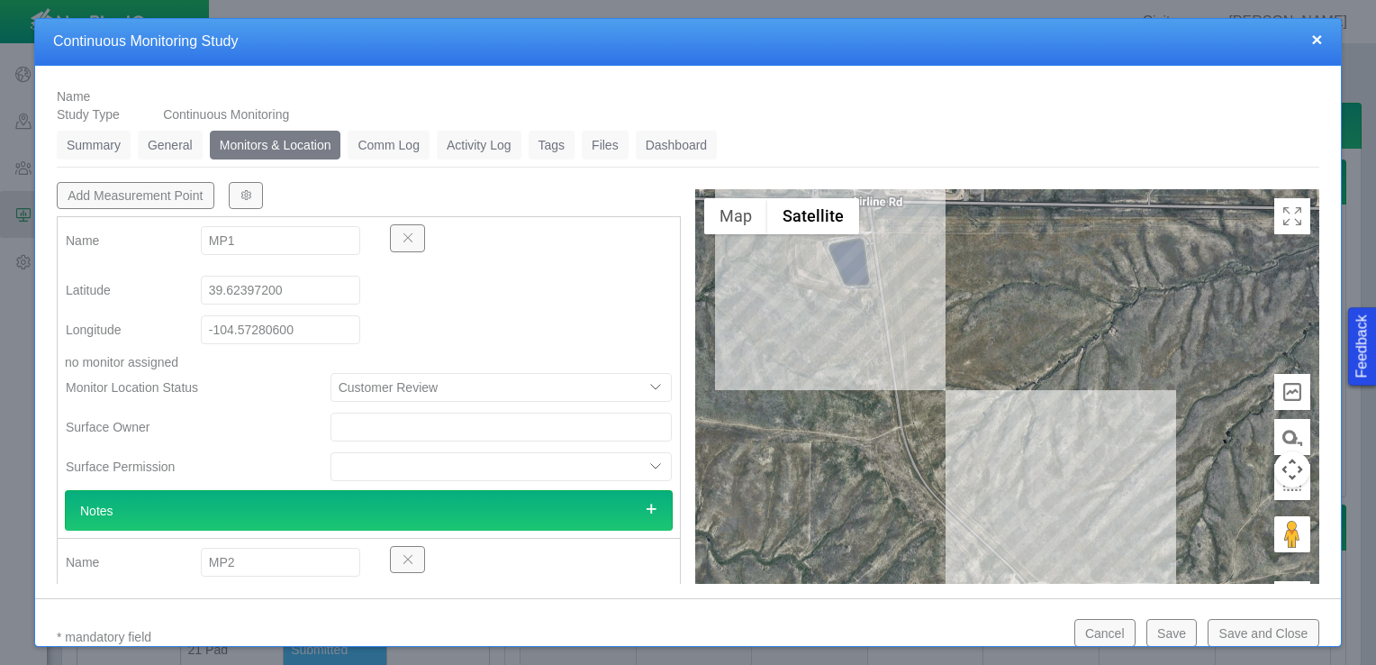
drag, startPoint x: 1086, startPoint y: 360, endPoint x: 1066, endPoint y: 343, distance: 26.2
click at [1066, 343] on div at bounding box center [1007, 432] width 624 height 486
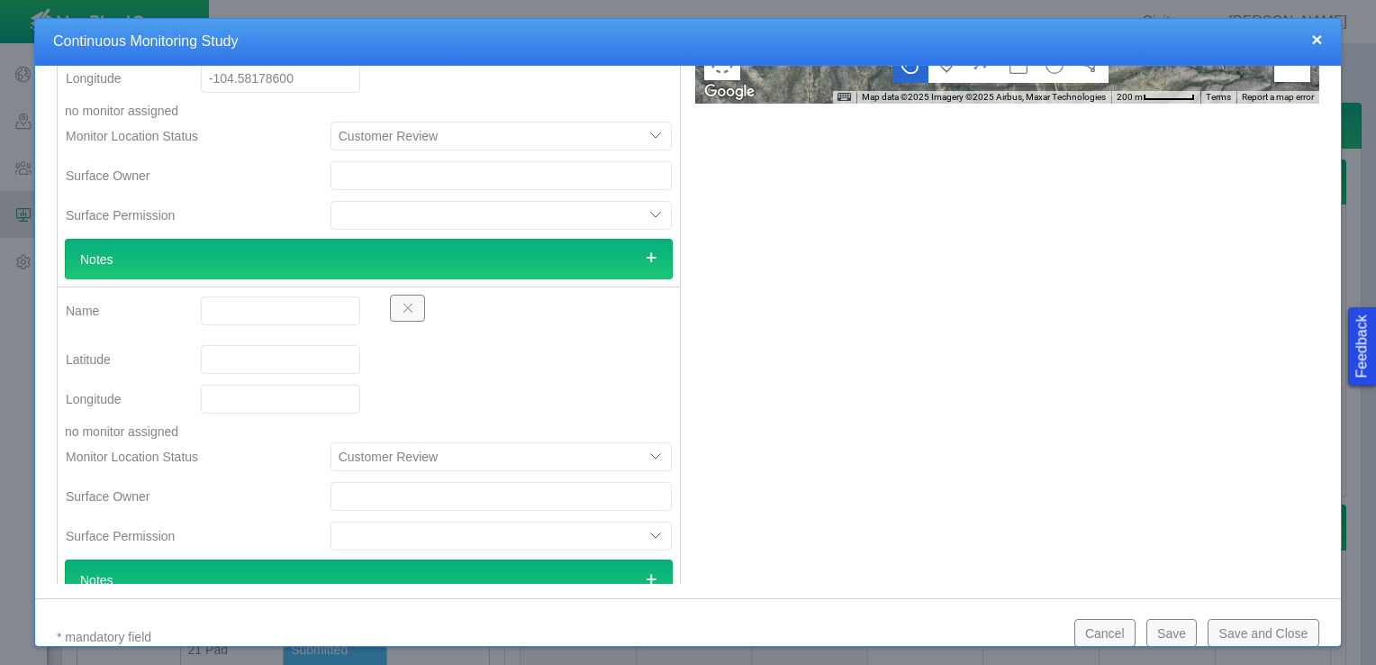
scroll to position [629, 0]
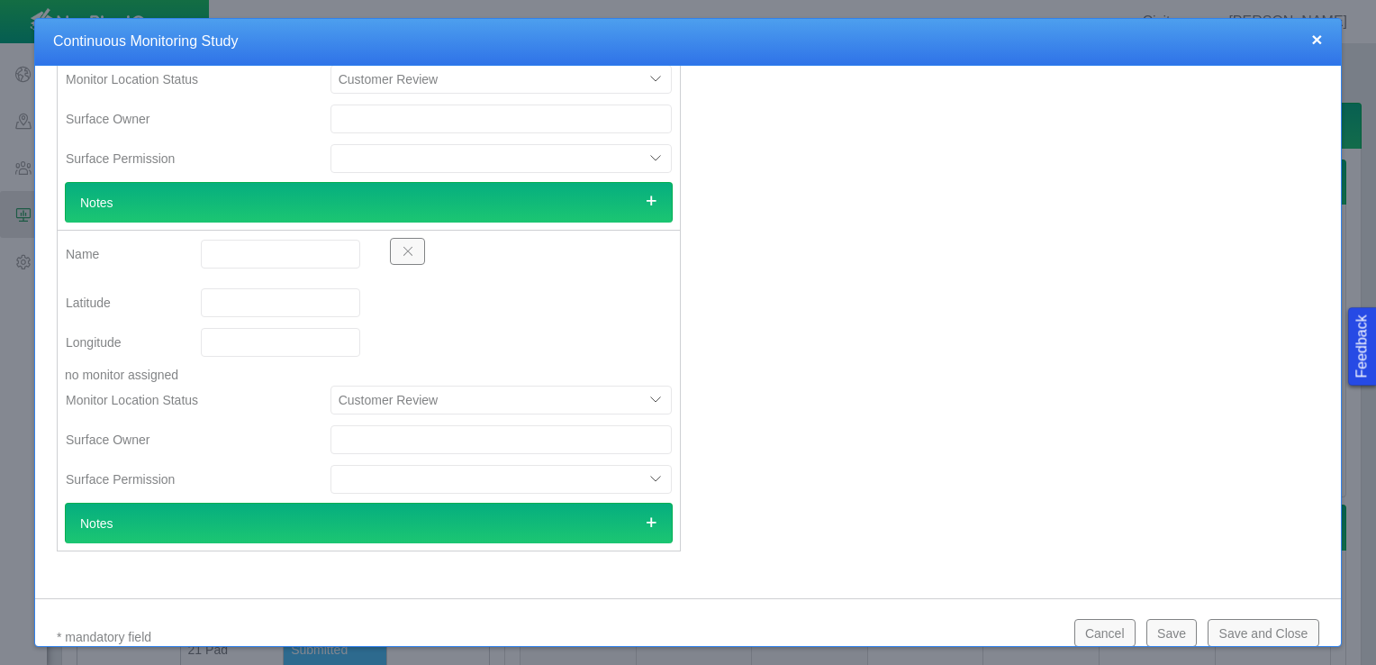
click at [402, 250] on span "button" at bounding box center [408, 251] width 13 height 13
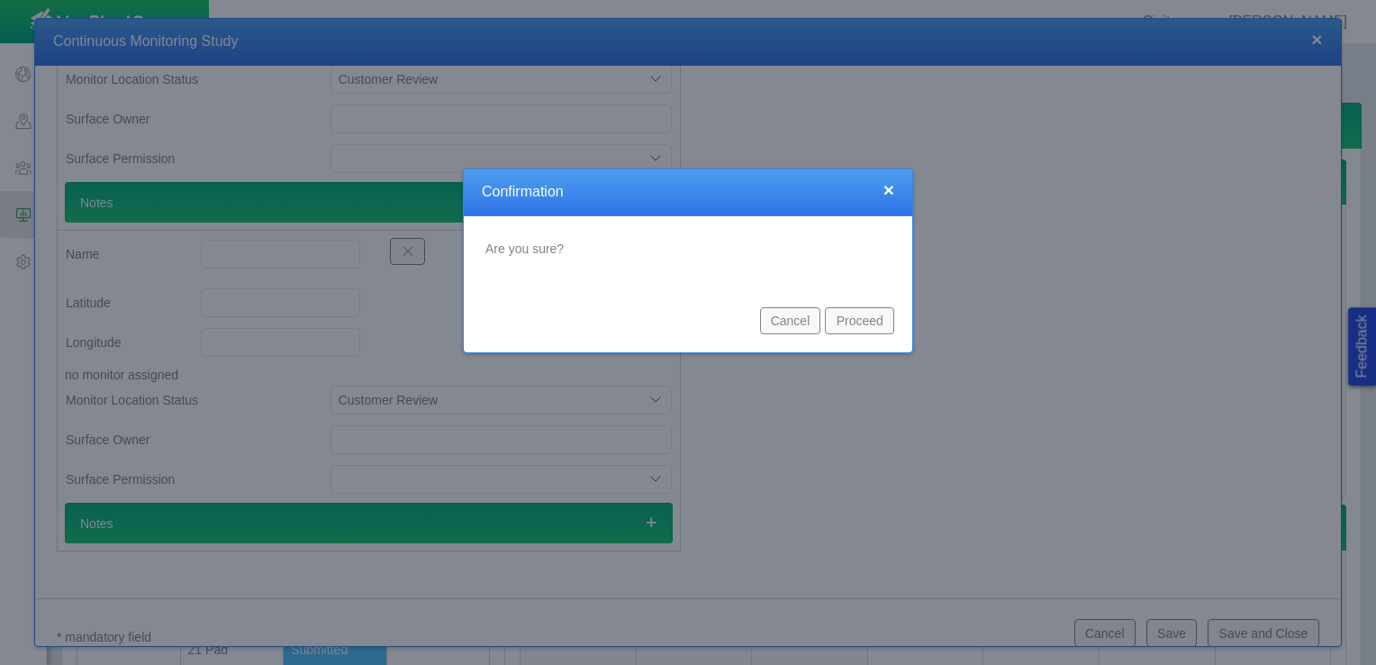
click at [843, 324] on button "Proceed" at bounding box center [859, 320] width 69 height 27
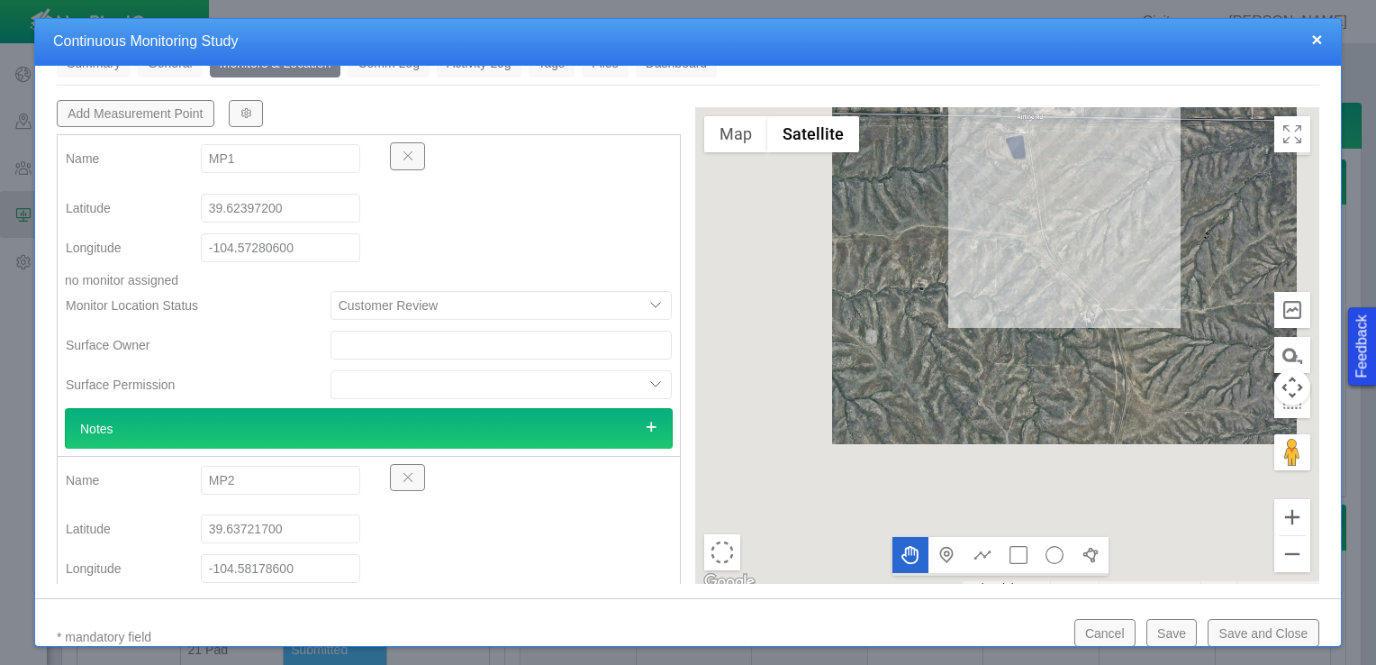
scroll to position [83, 0]
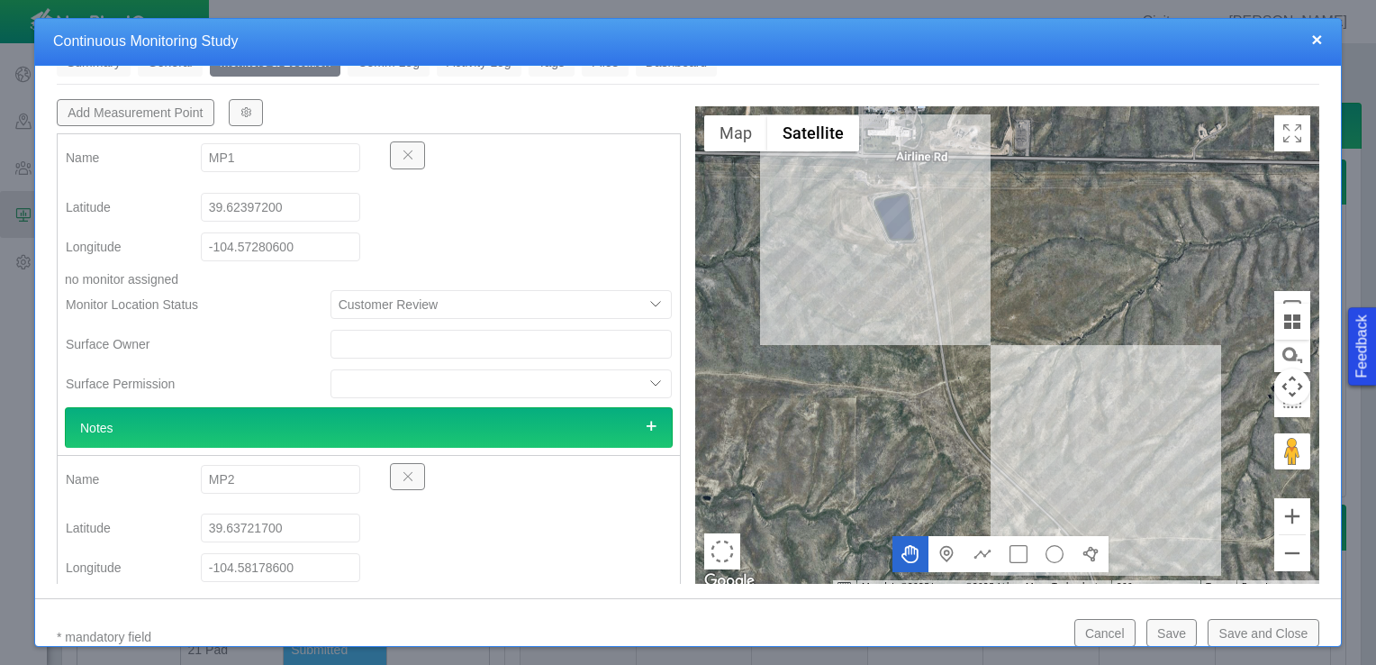
drag, startPoint x: 1135, startPoint y: 330, endPoint x: 1137, endPoint y: 418, distance: 88.3
click at [1137, 418] on div at bounding box center [1007, 349] width 624 height 486
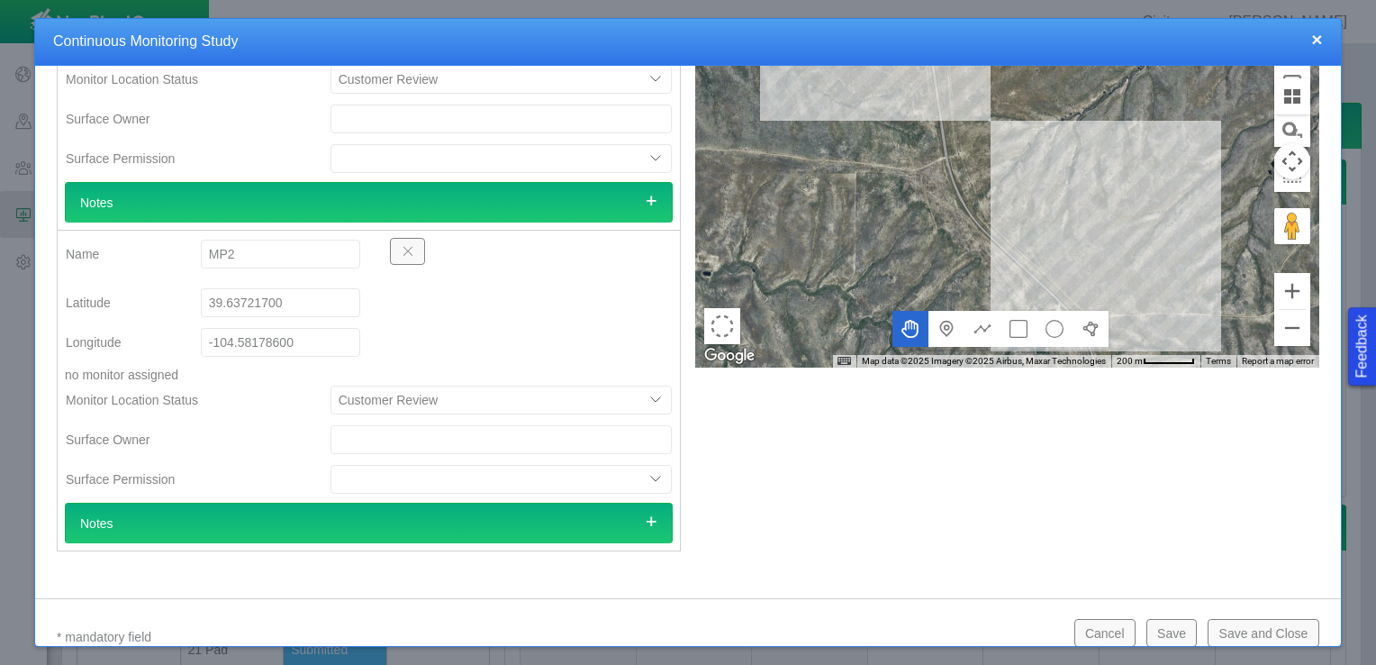
scroll to position [0, 0]
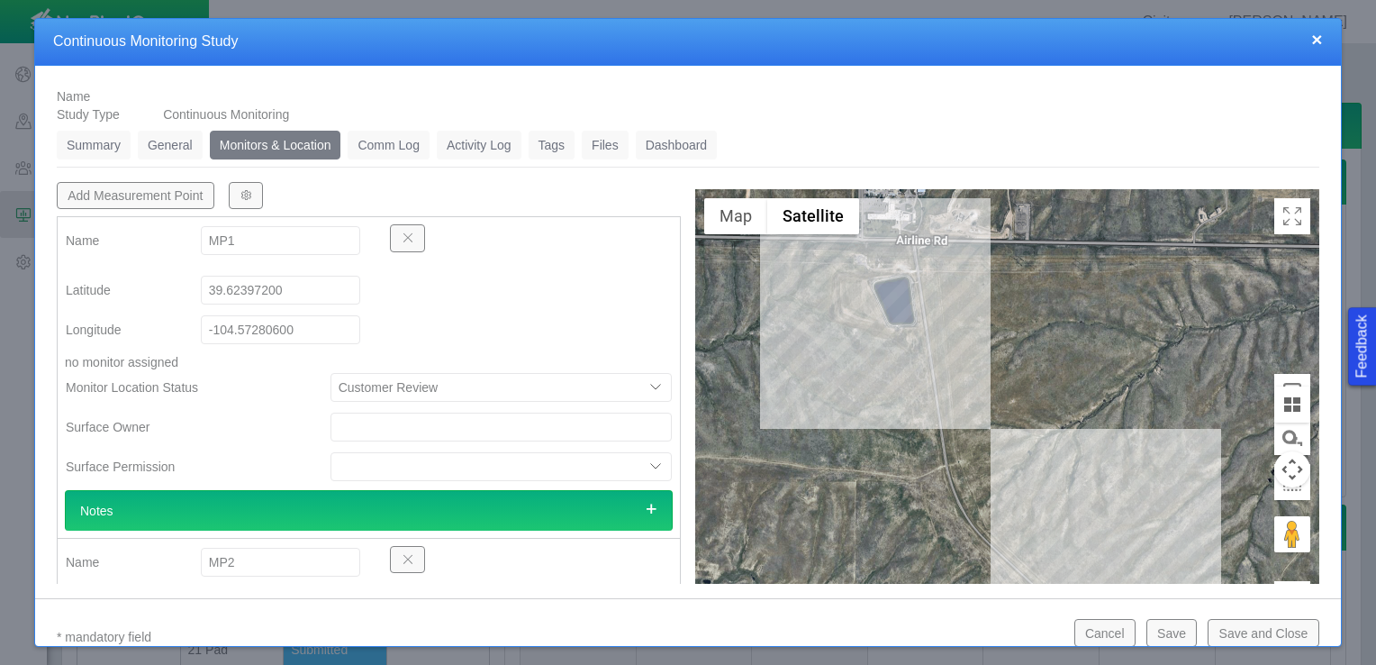
click at [175, 146] on link "General" at bounding box center [170, 145] width 65 height 29
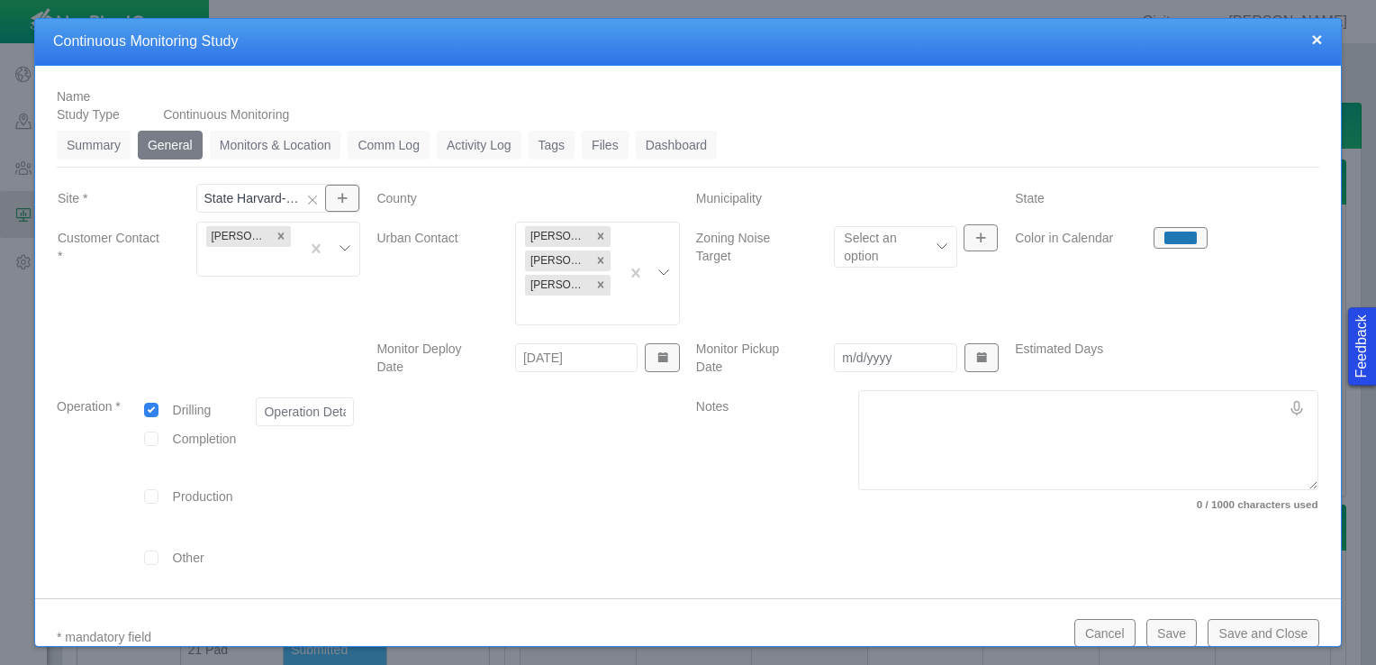
click at [109, 143] on link "Summary" at bounding box center [94, 145] width 74 height 29
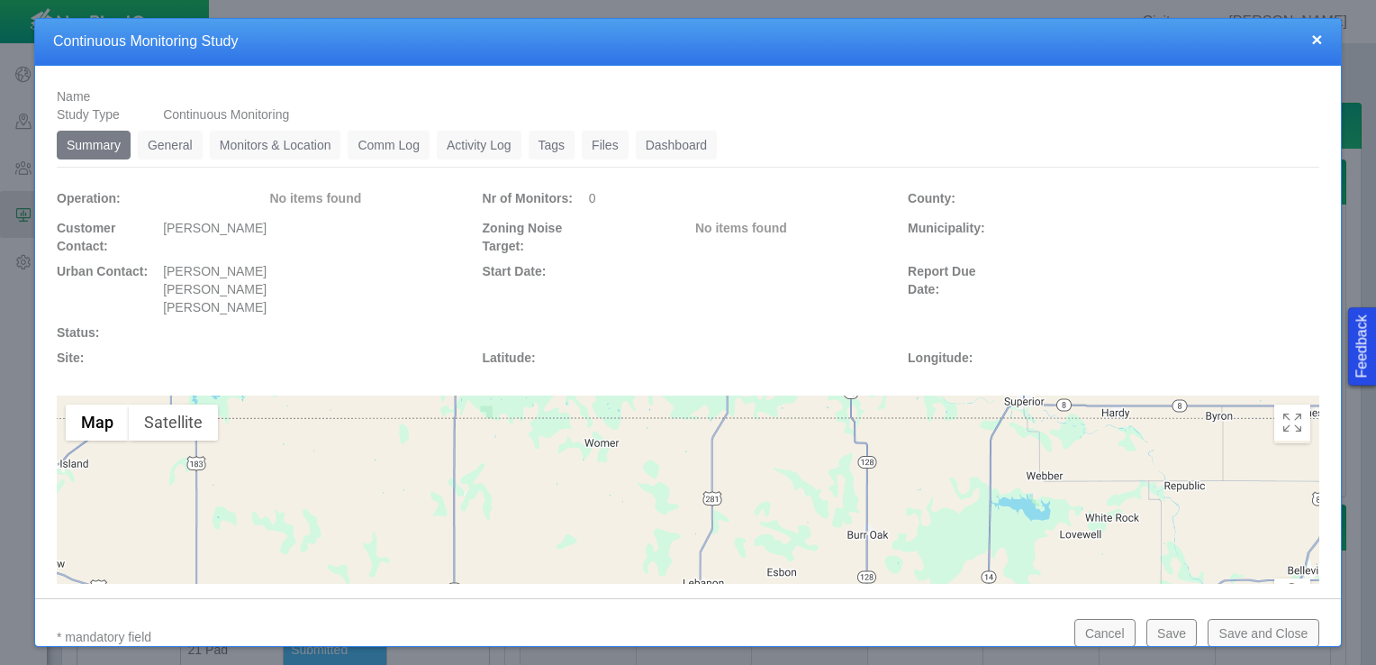
click at [193, 142] on link "General" at bounding box center [170, 145] width 65 height 29
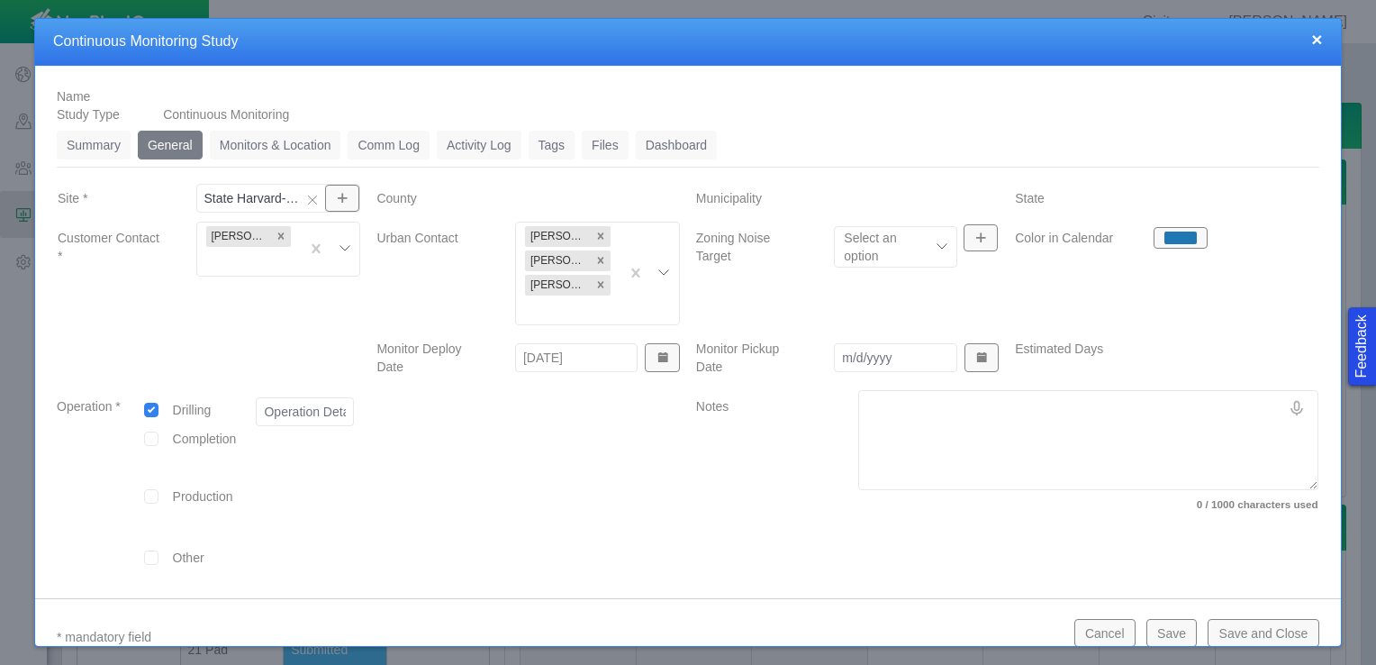
click at [101, 146] on link "Summary" at bounding box center [94, 145] width 74 height 29
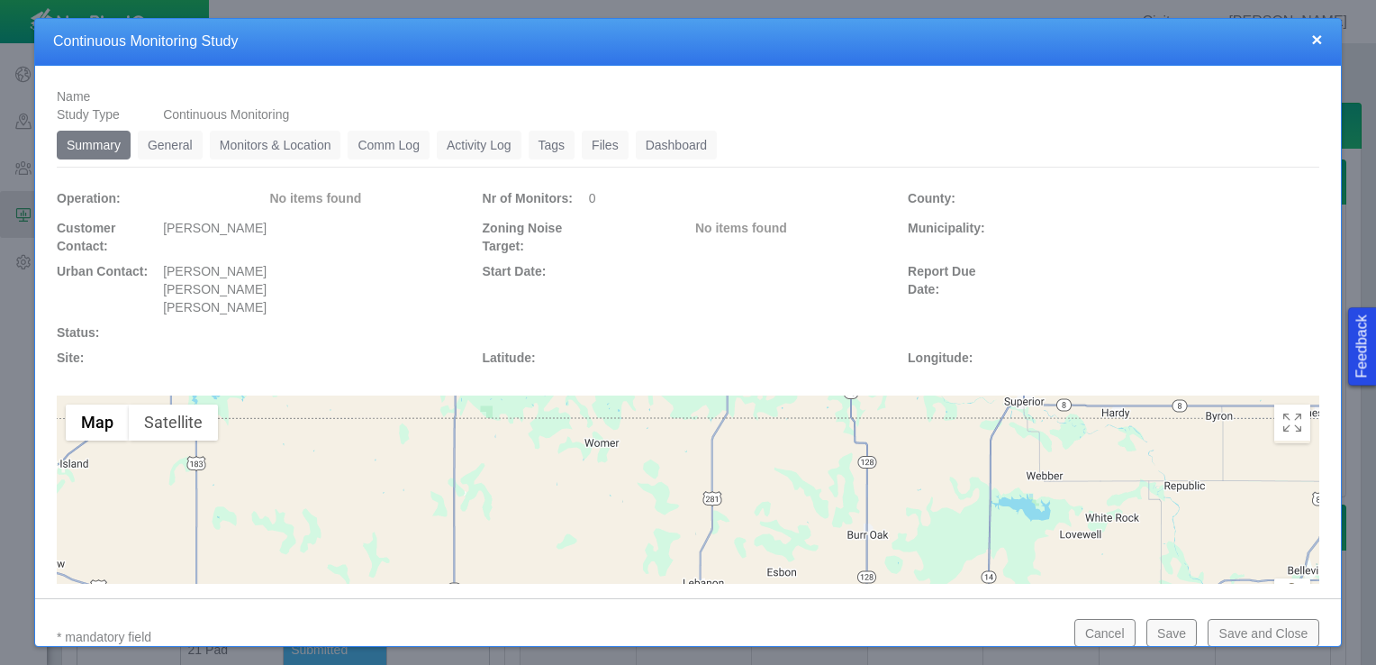
click at [195, 147] on link "General" at bounding box center [170, 145] width 65 height 29
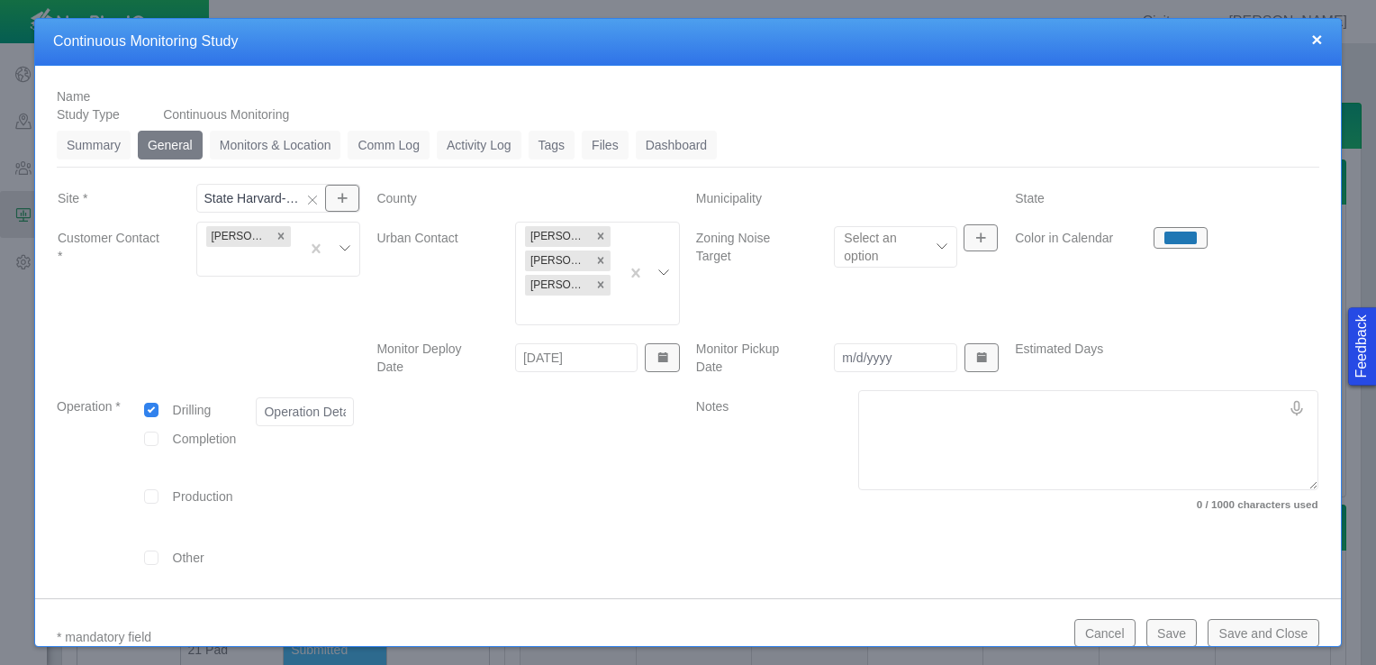
click at [285, 150] on link "Monitors & Location" at bounding box center [275, 145] width 131 height 29
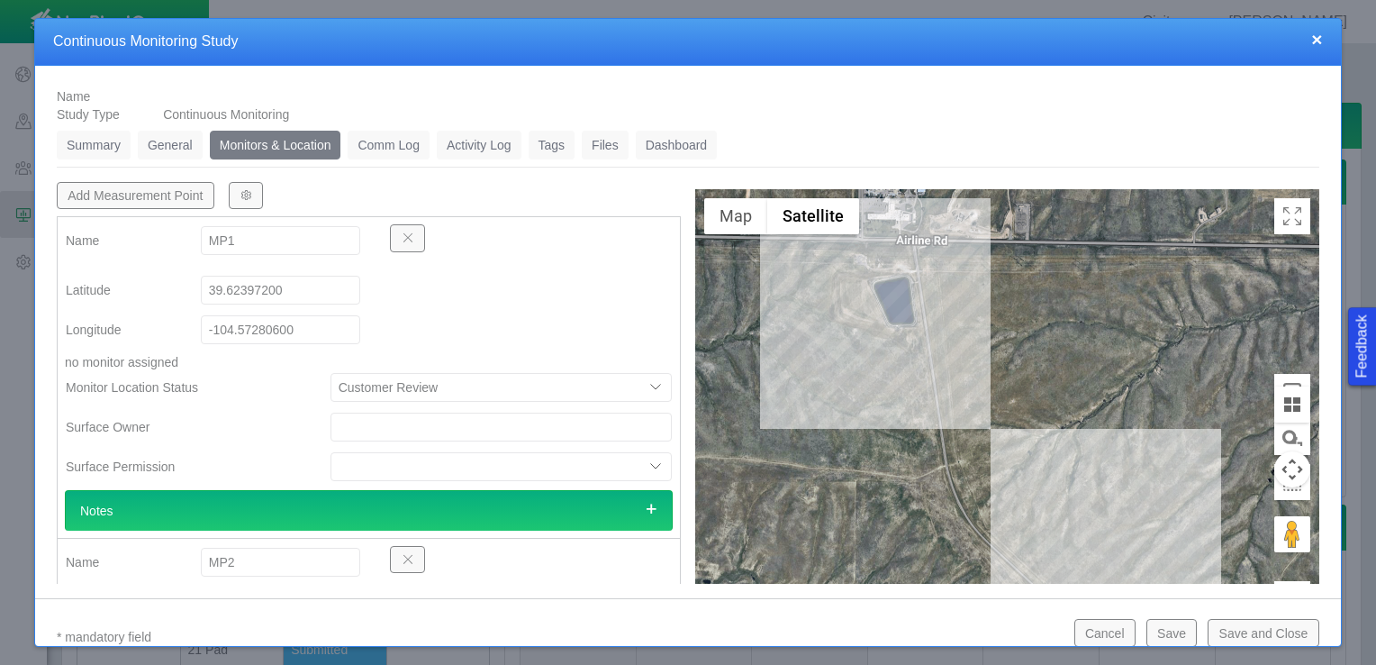
click at [1266, 632] on button "Save and Close" at bounding box center [1263, 632] width 111 height 27
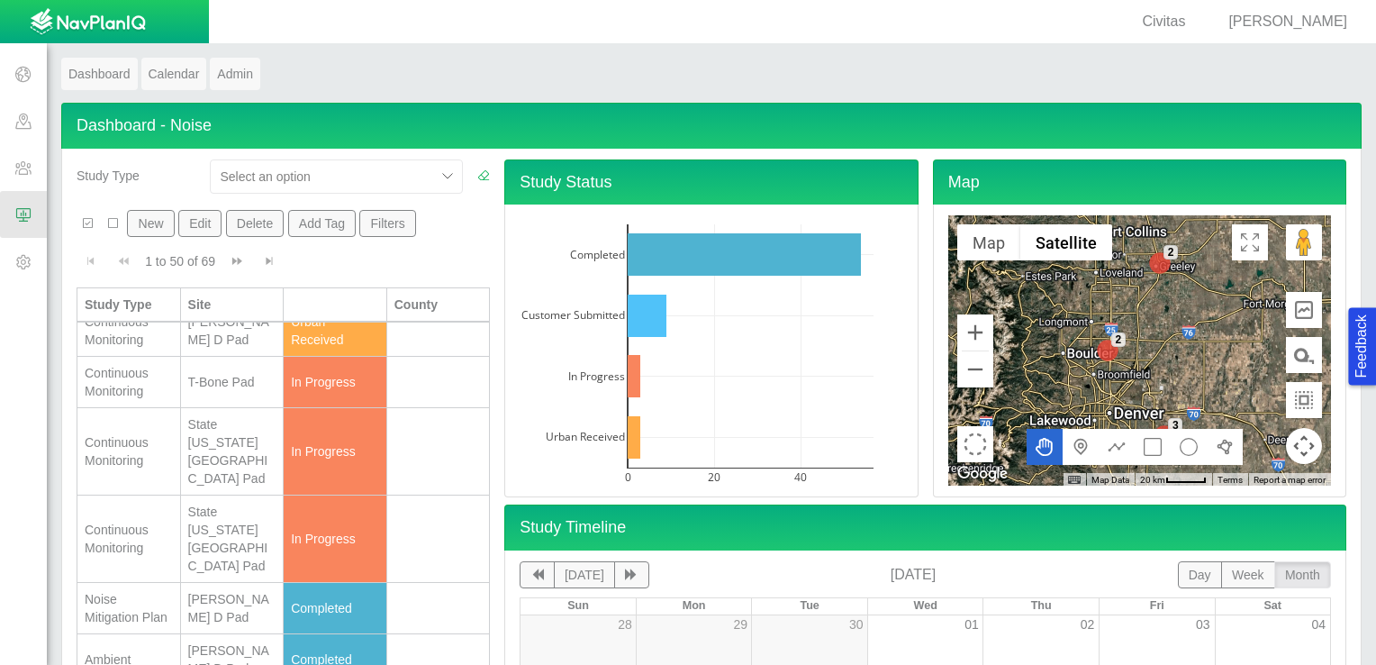
scroll to position [531, 0]
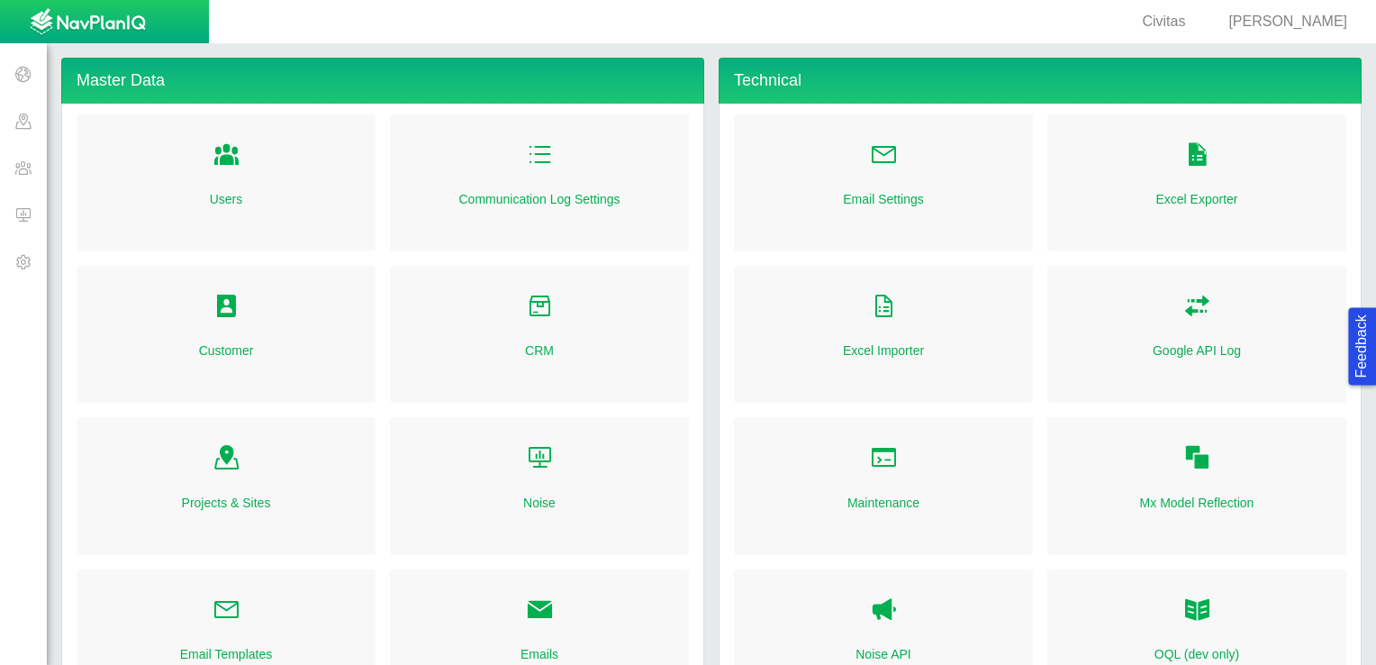
click at [21, 207] on span at bounding box center [23, 214] width 47 height 47
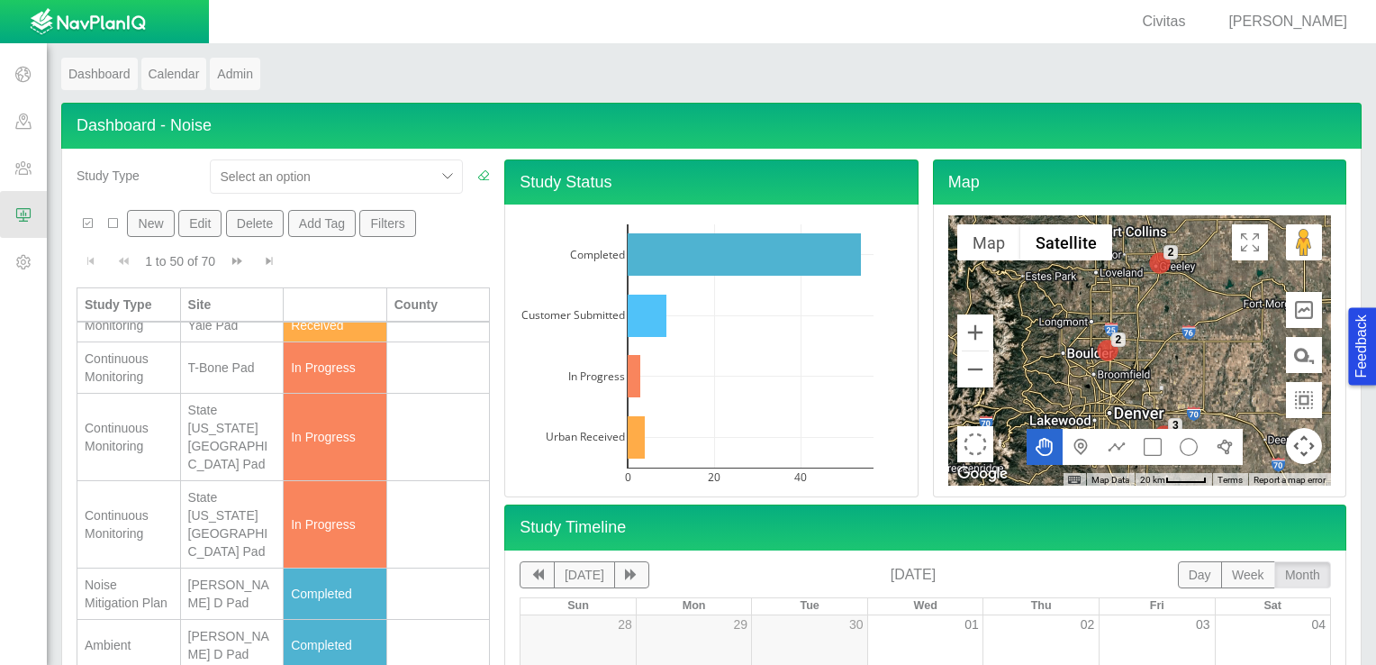
scroll to position [685, 0]
